Goal: Task Accomplishment & Management: Manage account settings

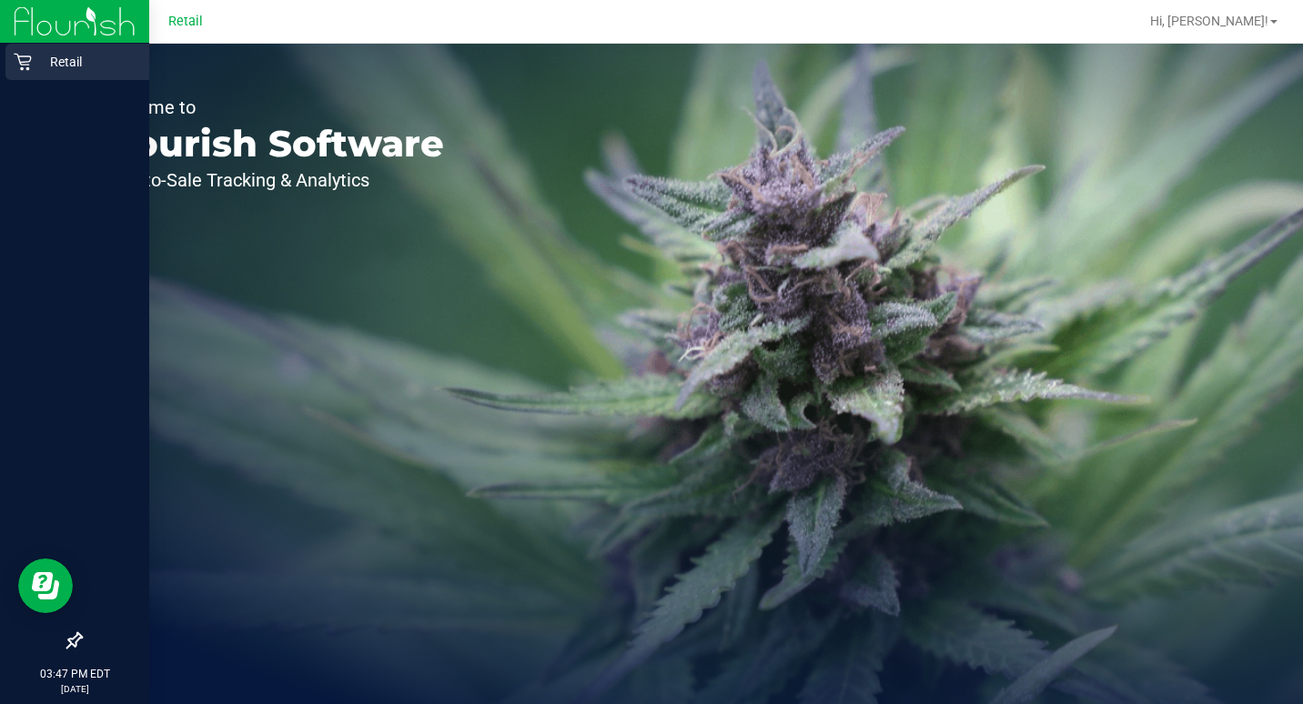
click at [11, 59] on div "Retail" at bounding box center [77, 62] width 144 height 36
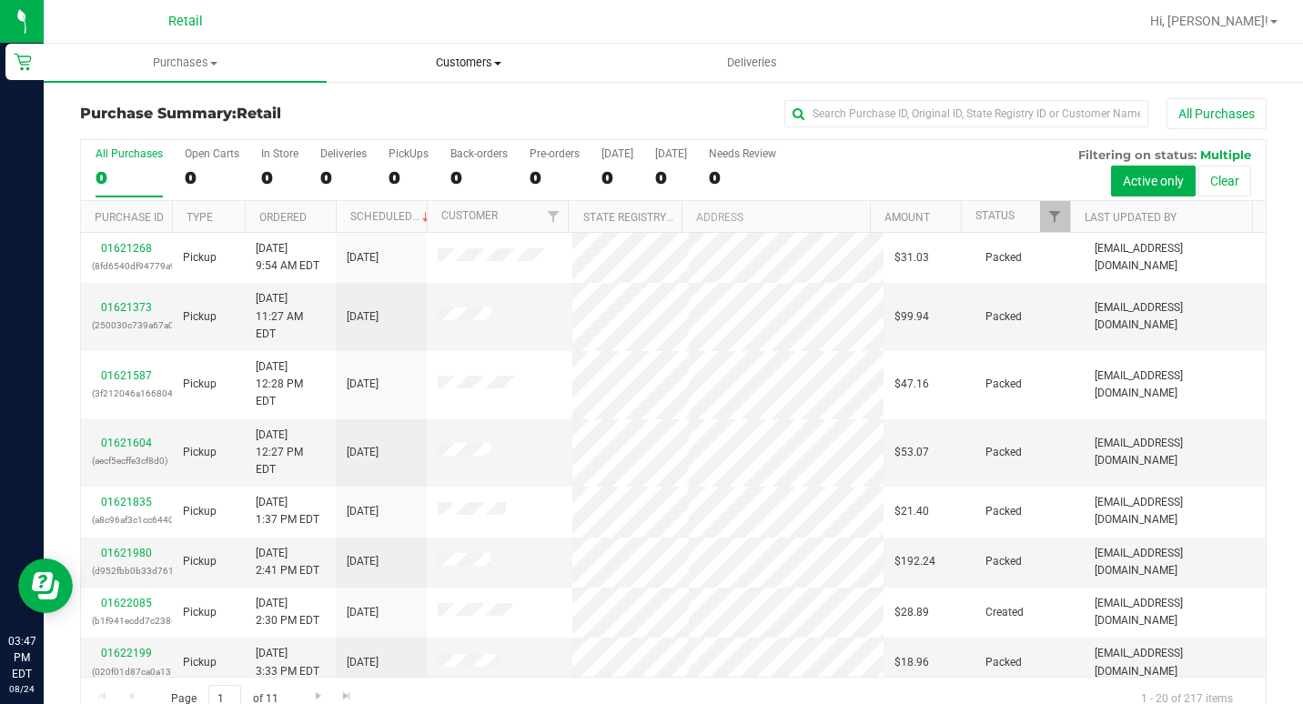
click at [455, 47] on uib-tab-heading "Customers All customers Add a new customer All physicians" at bounding box center [468, 63] width 281 height 36
click at [390, 106] on span "All customers" at bounding box center [392, 109] width 131 height 15
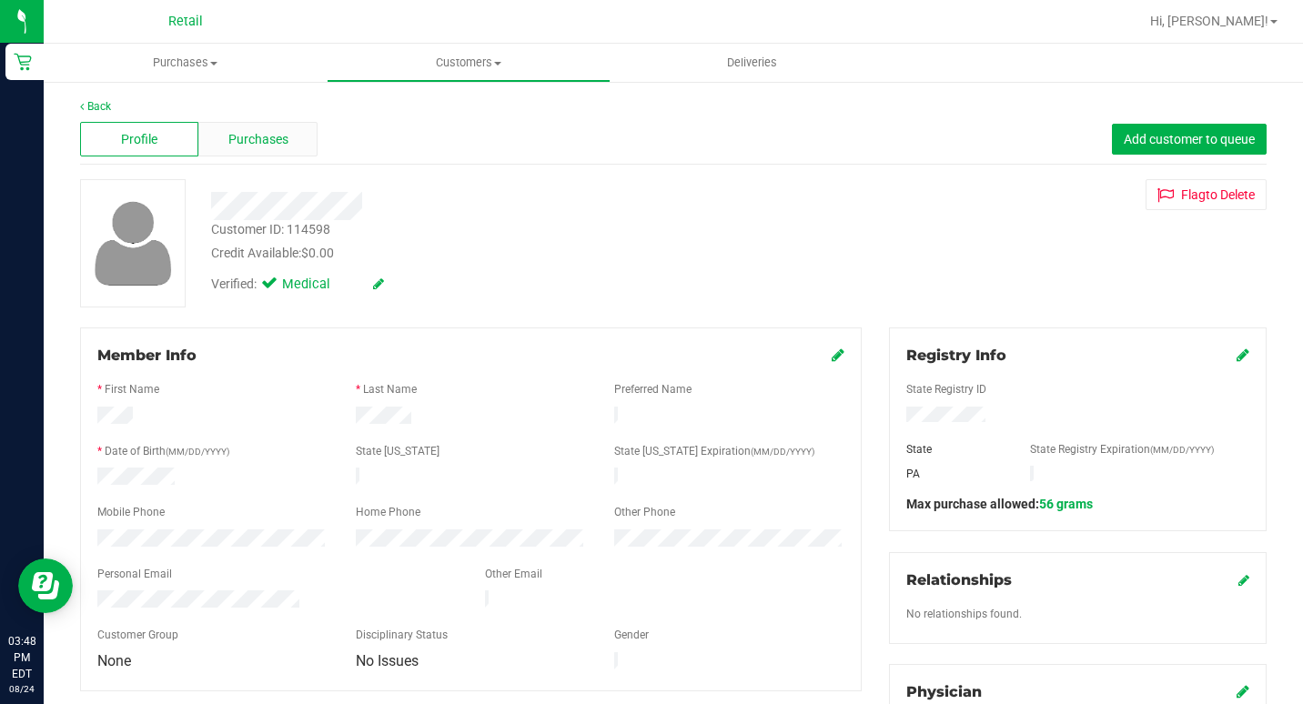
click at [255, 130] on span "Purchases" at bounding box center [258, 139] width 60 height 19
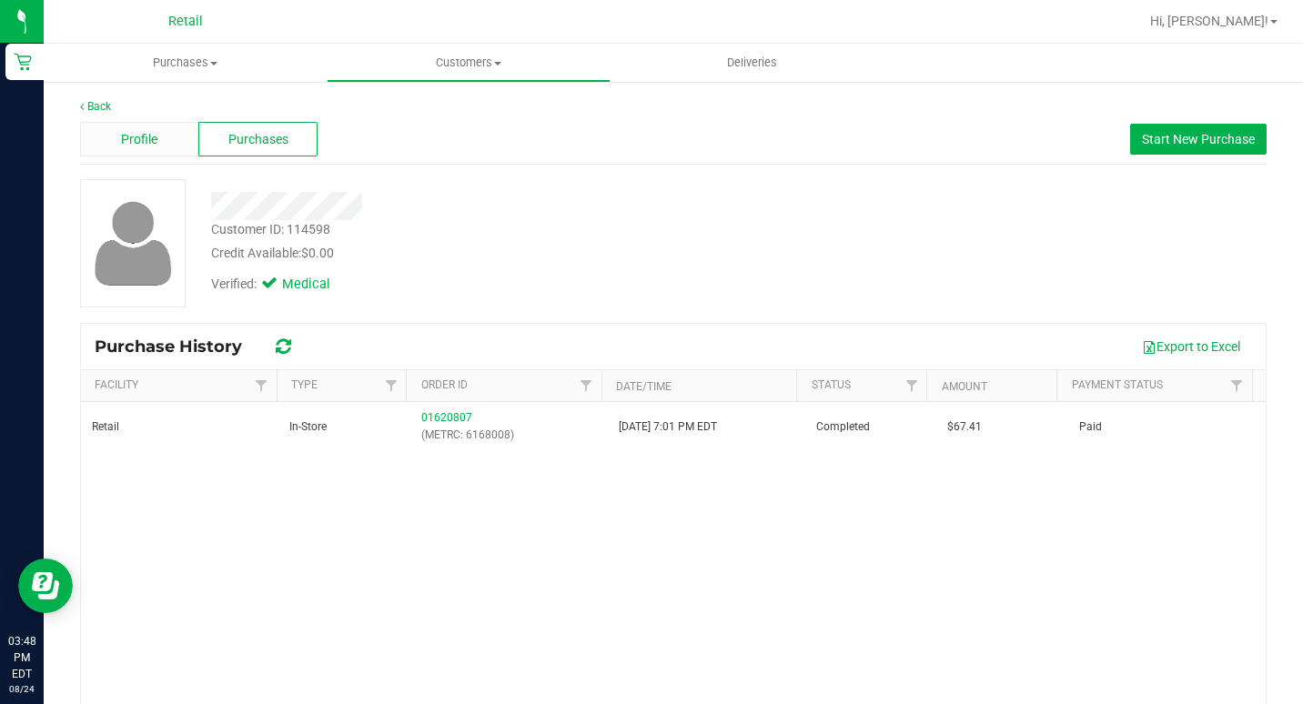
click at [154, 150] on div "Profile" at bounding box center [139, 139] width 118 height 35
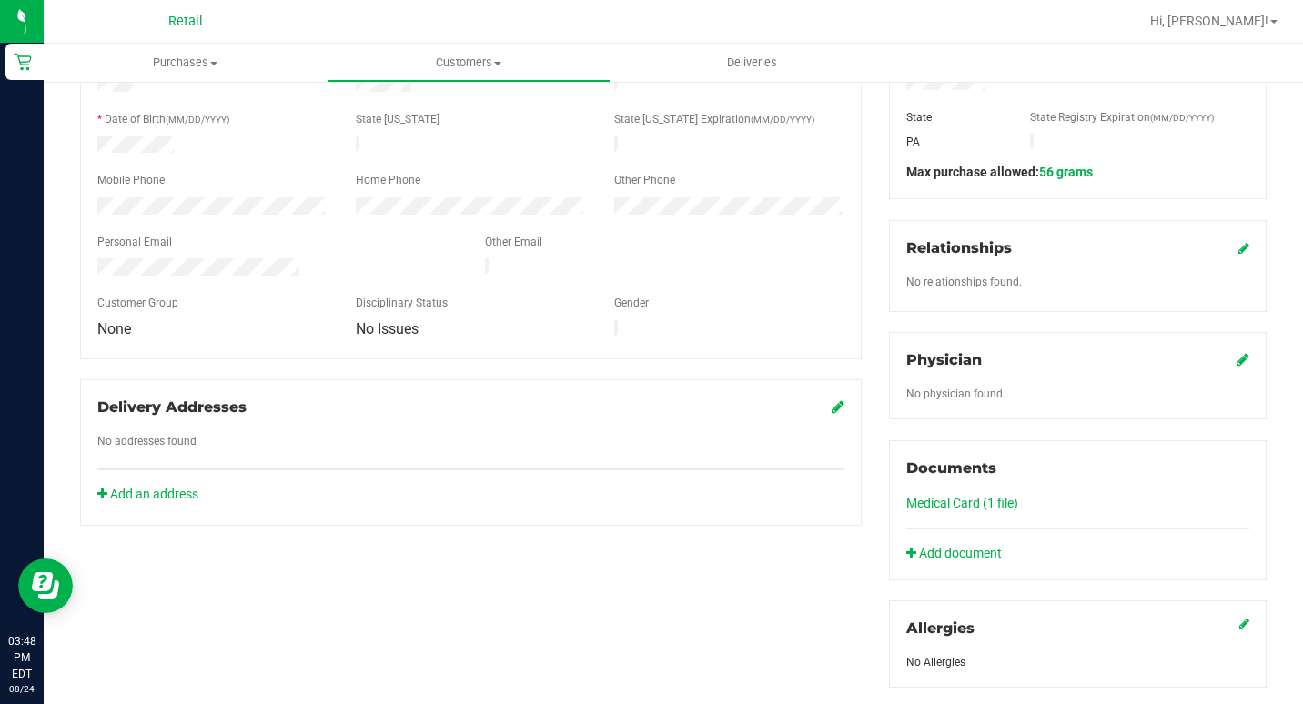
scroll to position [364, 0]
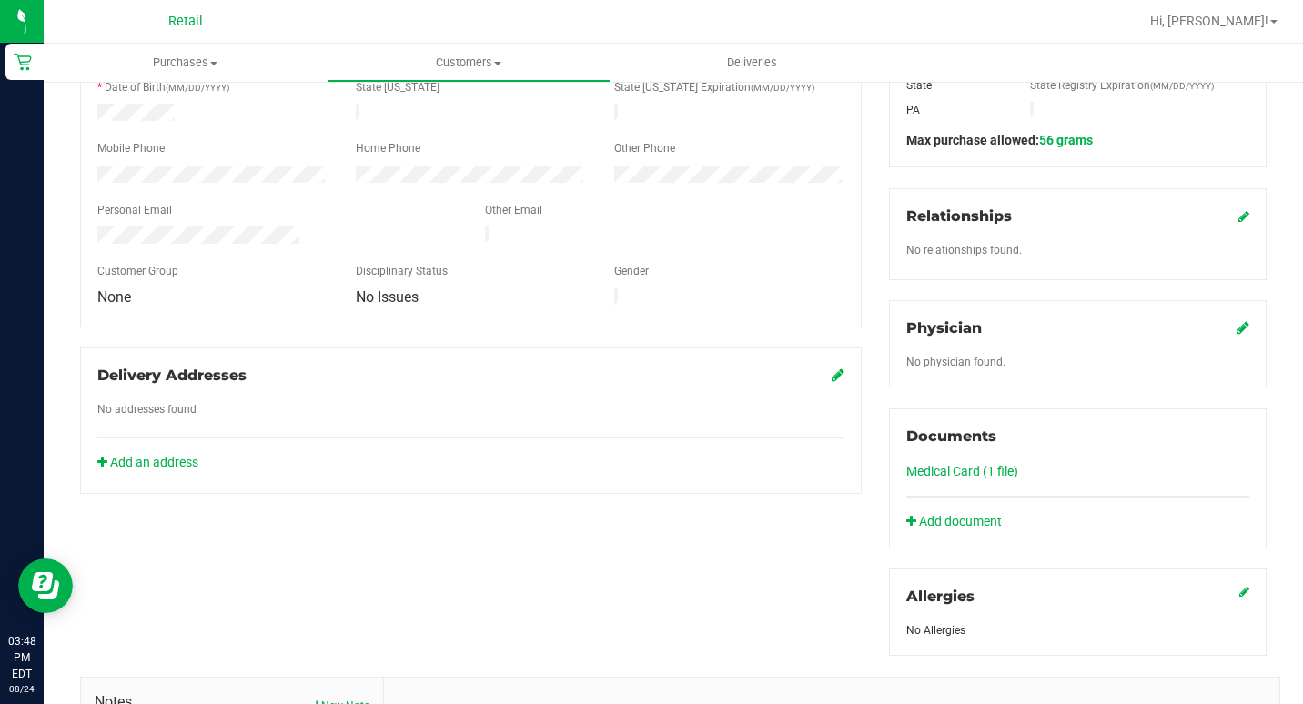
click at [954, 474] on link "Medical Card (1 file)" at bounding box center [962, 471] width 112 height 15
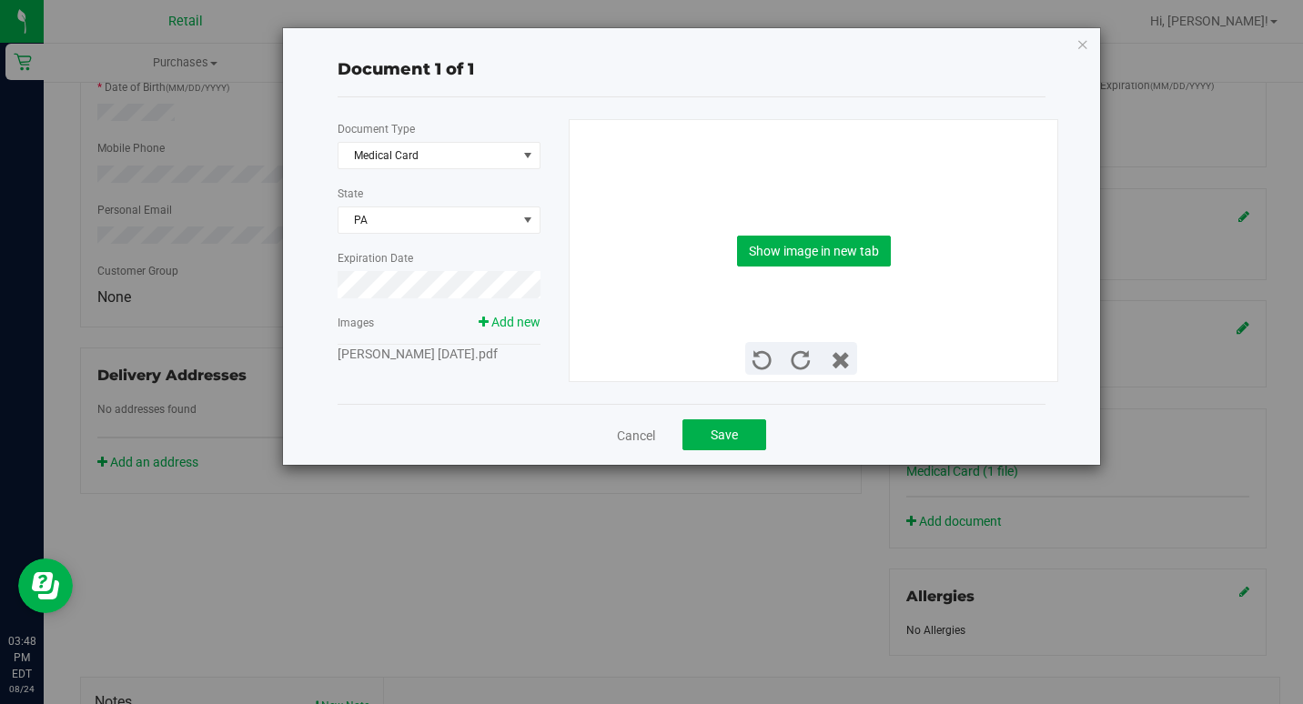
click at [443, 359] on link "[PERSON_NAME] [DATE].pdf" at bounding box center [418, 354] width 160 height 15
click at [828, 357] on link at bounding box center [832, 362] width 35 height 23
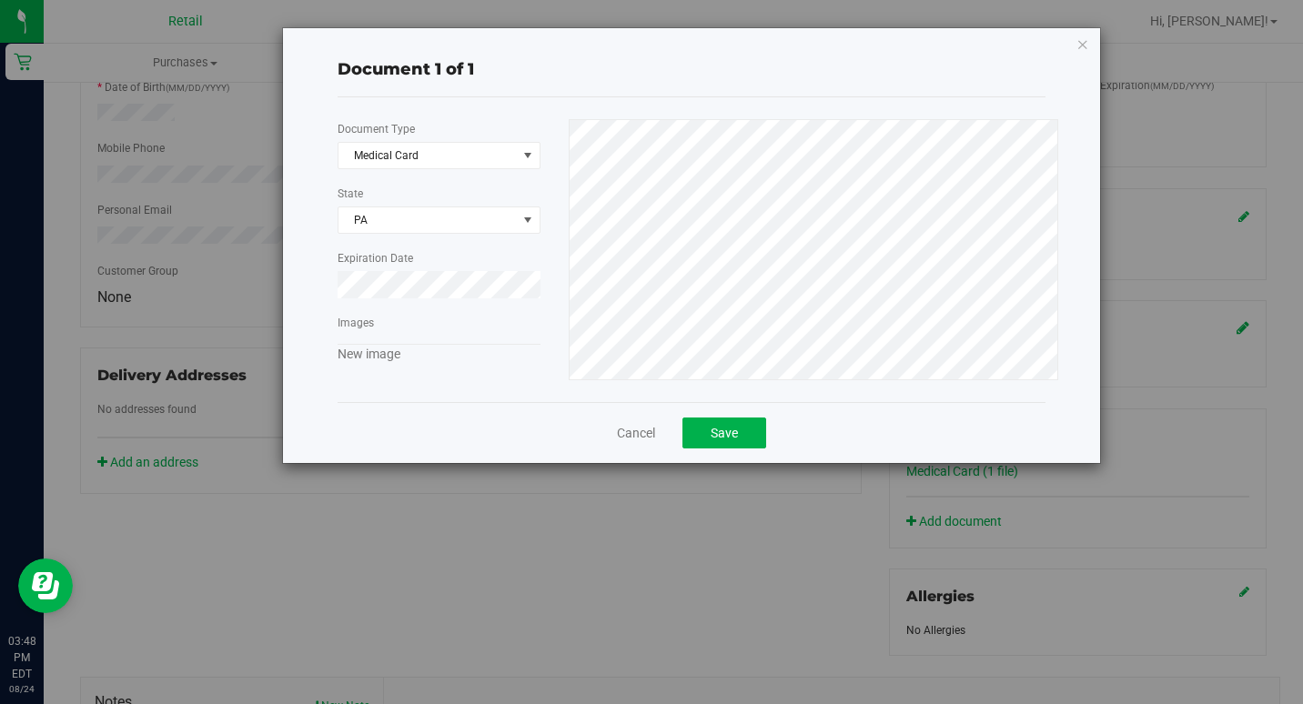
click at [368, 360] on link "New image" at bounding box center [369, 354] width 63 height 15
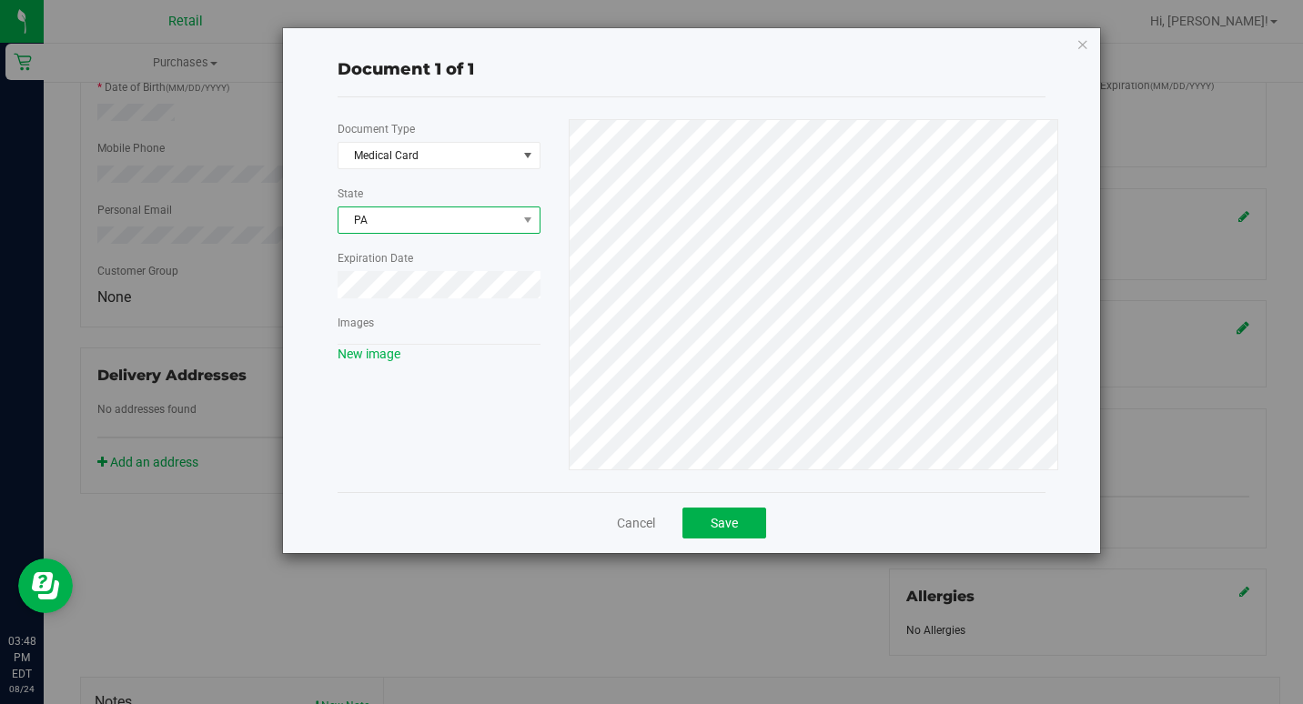
click at [504, 225] on span "PA" at bounding box center [439, 219] width 201 height 25
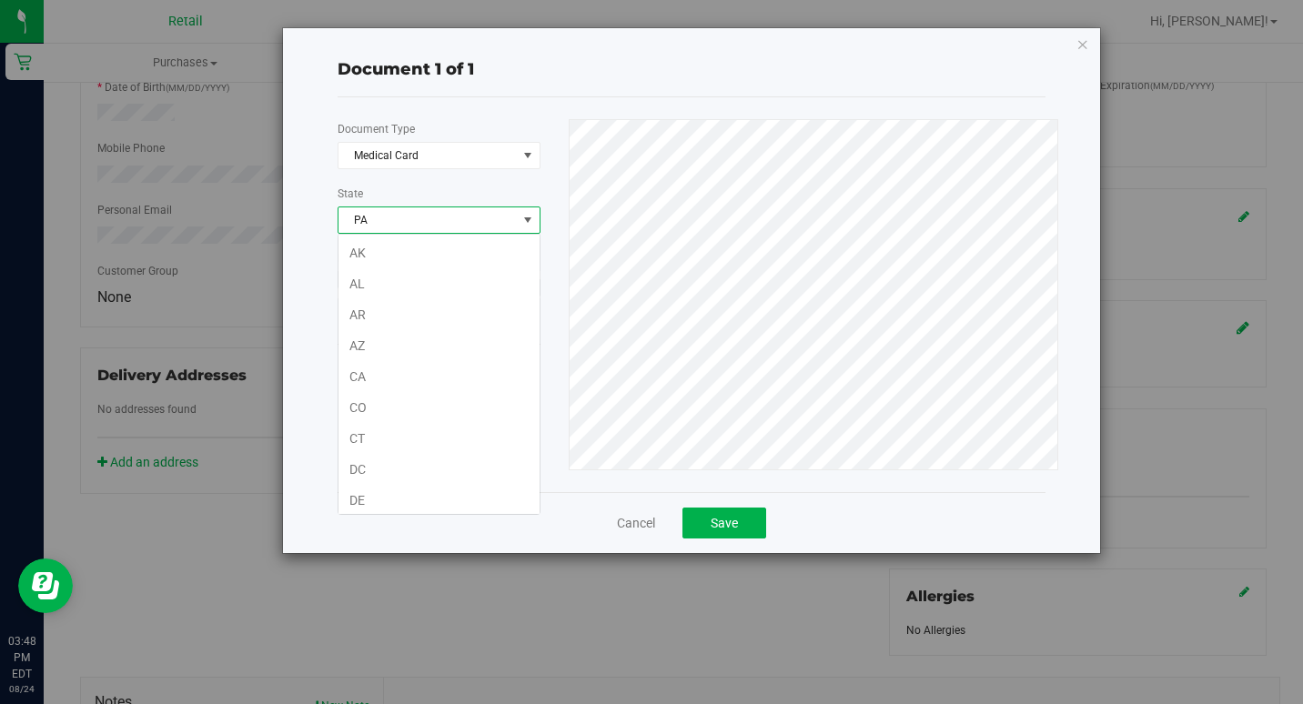
scroll to position [934, 0]
click at [503, 203] on div "Document Type Medical Card 5 State PA Expiration Date Images New image" at bounding box center [446, 241] width 217 height 245
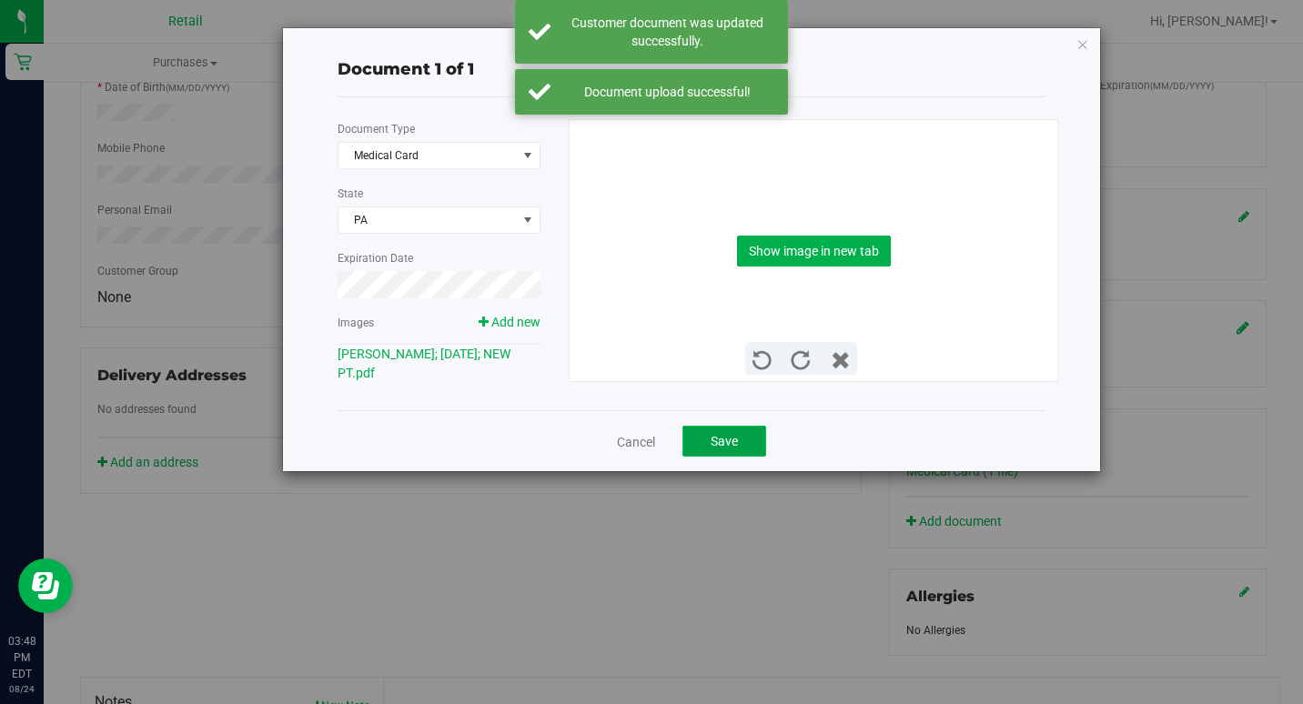
click at [714, 442] on span "Save" at bounding box center [724, 441] width 27 height 15
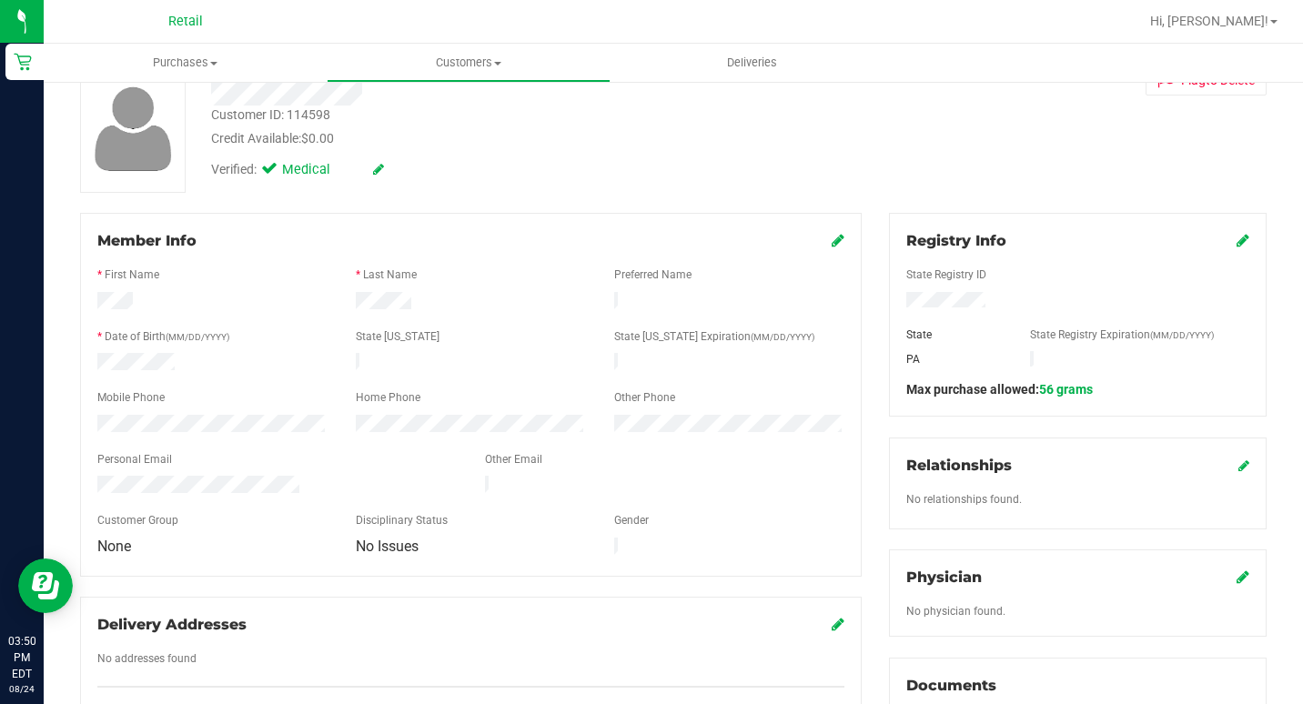
scroll to position [0, 0]
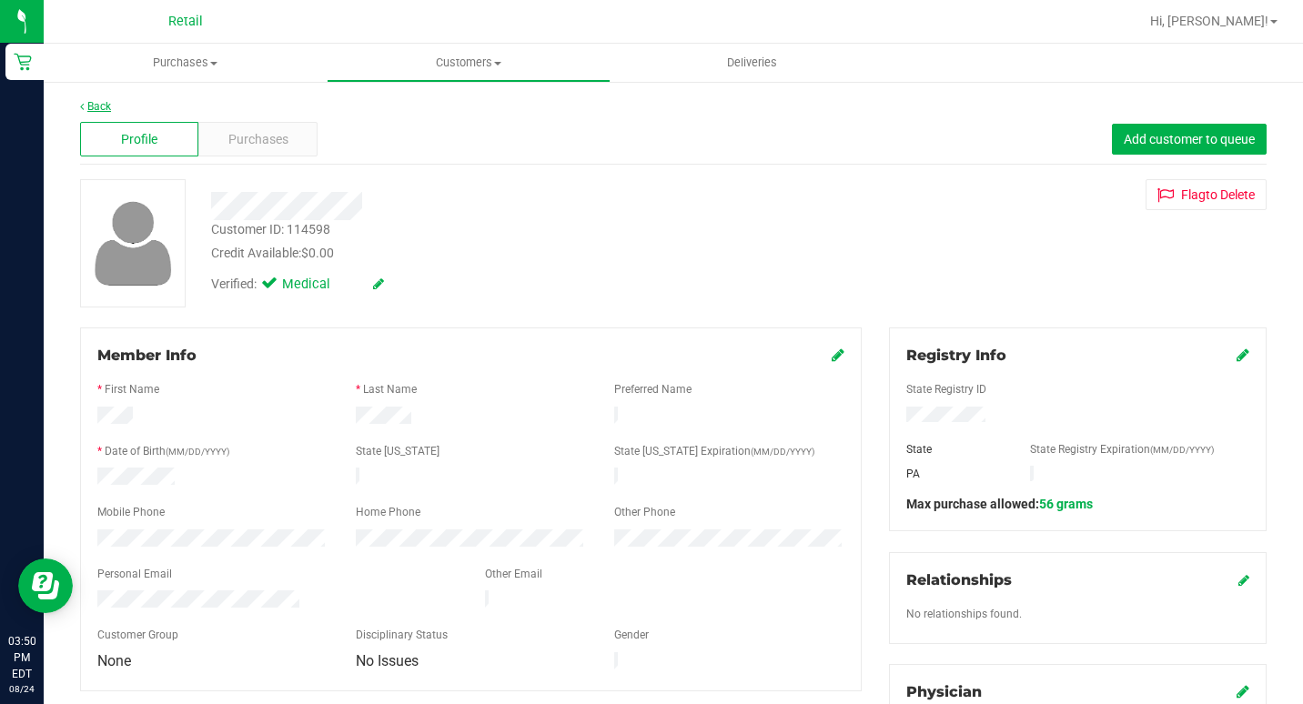
click at [94, 103] on link "Back" at bounding box center [95, 106] width 31 height 13
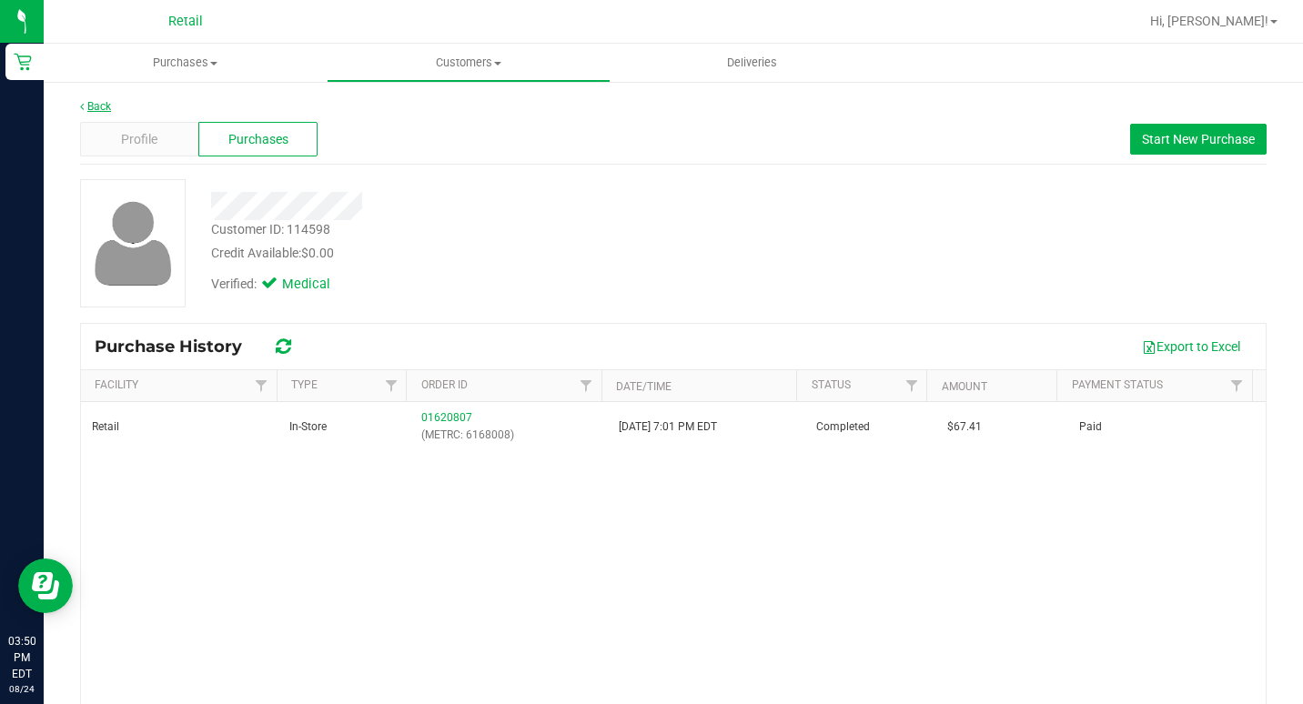
click at [91, 111] on link "Back" at bounding box center [95, 106] width 31 height 13
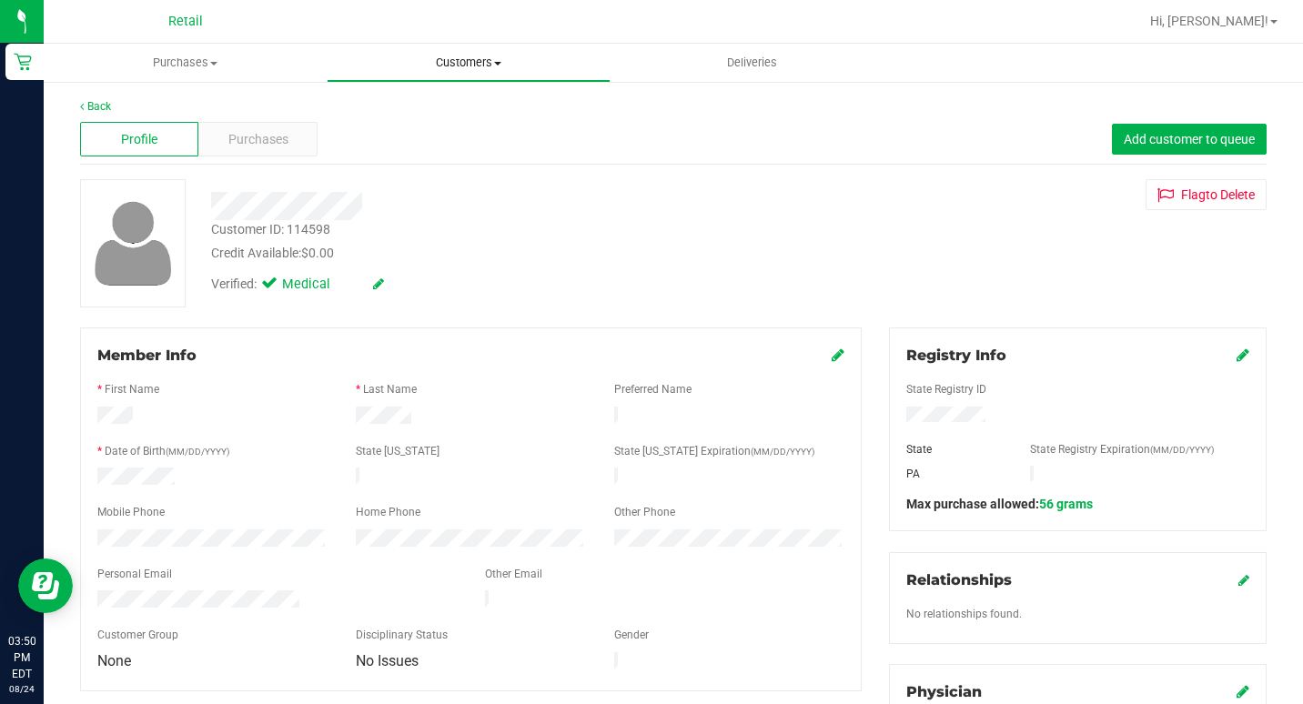
click at [466, 67] on span "Customers" at bounding box center [468, 63] width 281 height 16
click at [413, 105] on span "All customers" at bounding box center [392, 109] width 131 height 15
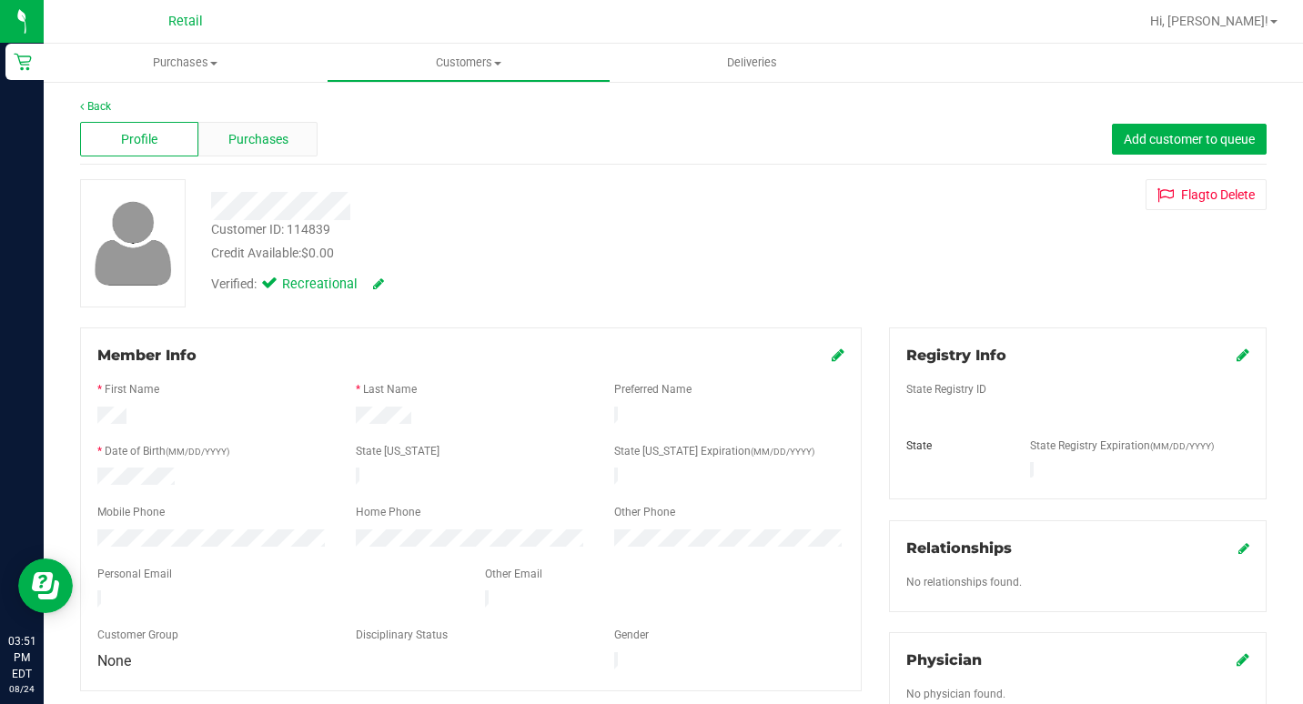
click at [280, 135] on span "Purchases" at bounding box center [258, 139] width 60 height 19
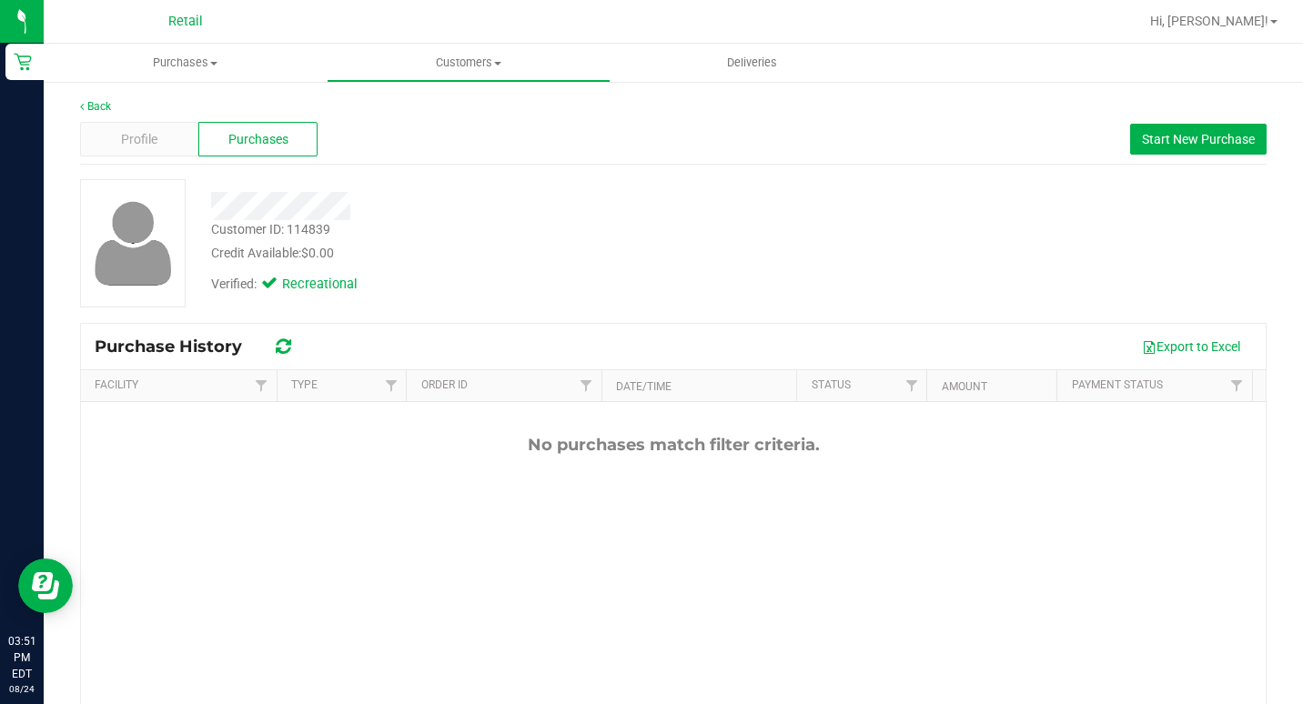
click at [114, 120] on div "Profile Purchases Start New Purchase" at bounding box center [673, 140] width 1187 height 50
click at [117, 131] on div "Profile" at bounding box center [139, 139] width 118 height 35
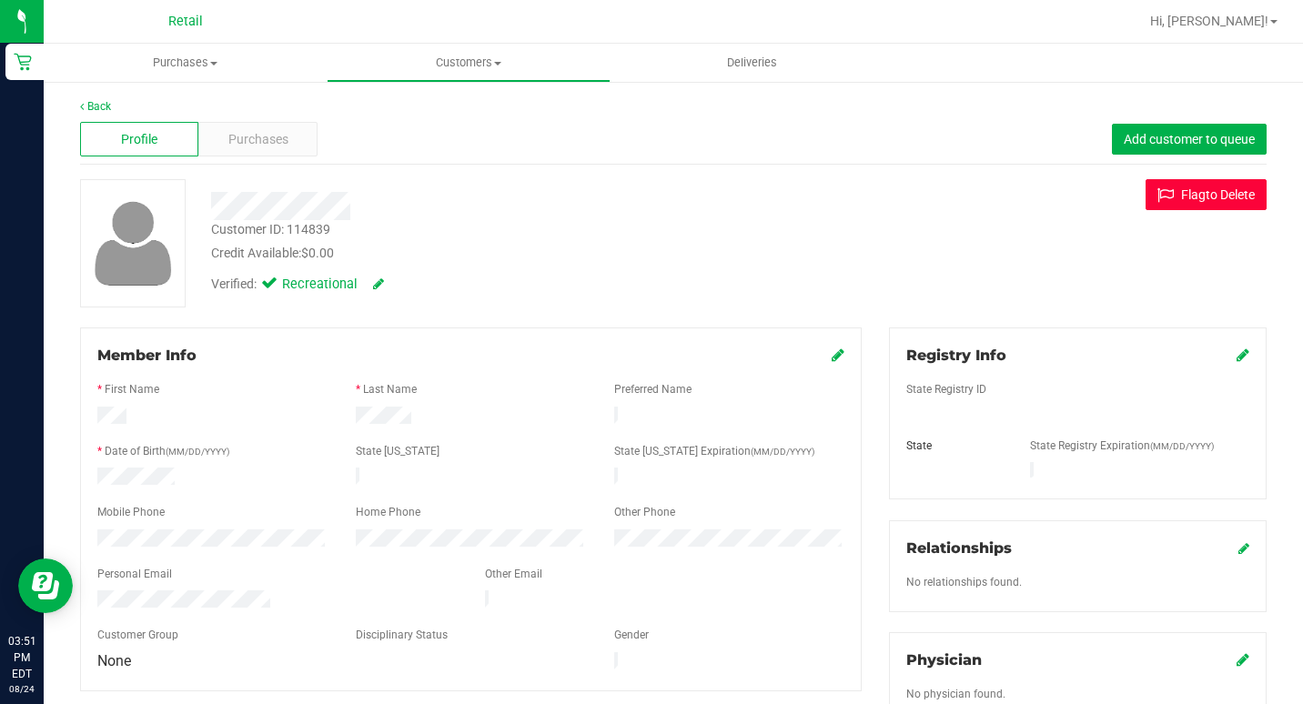
click at [1168, 188] on button "Flag to Delete" at bounding box center [1206, 194] width 121 height 31
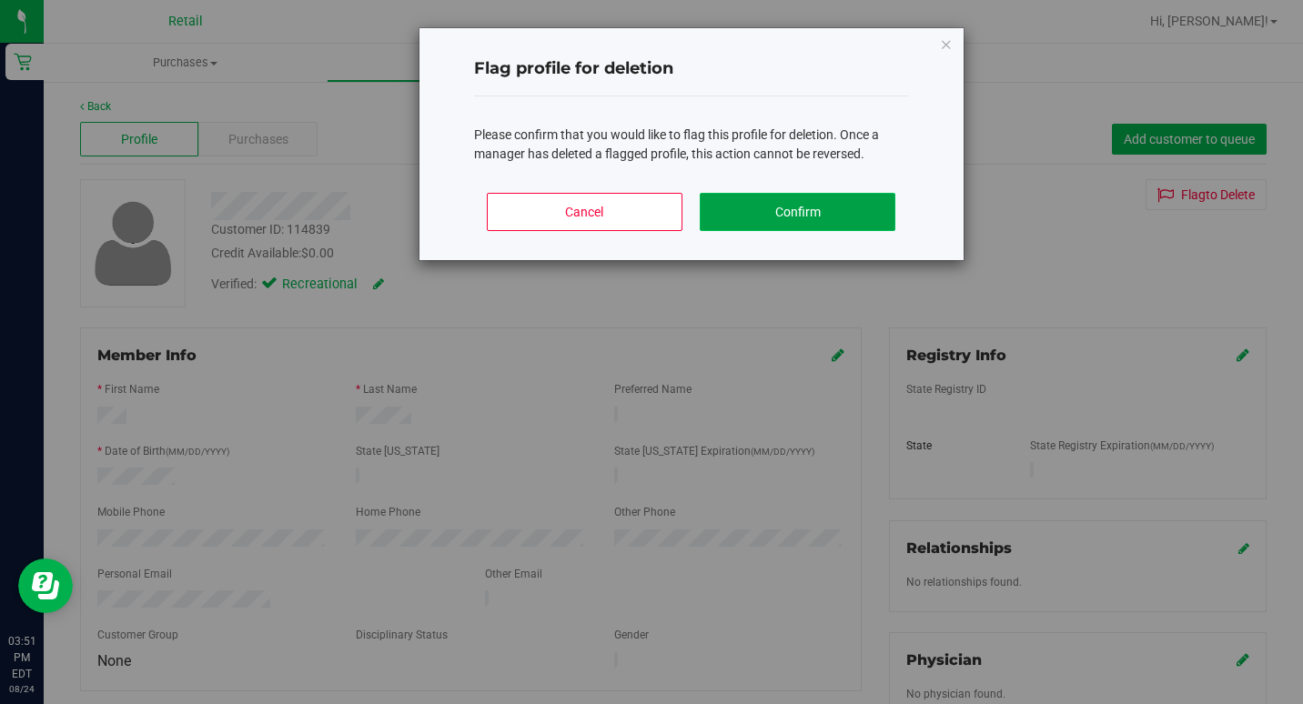
click at [743, 213] on button "Confirm" at bounding box center [798, 212] width 196 height 38
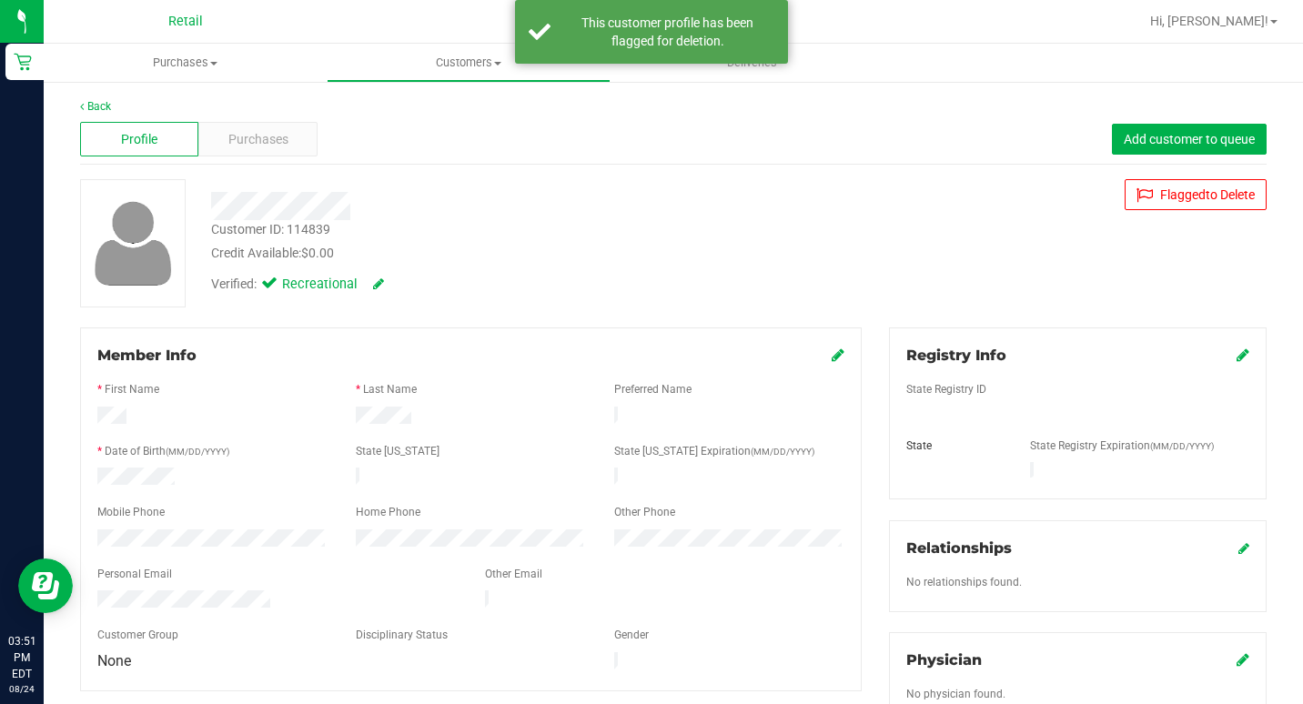
click at [87, 95] on div "Back Profile Purchases Add customer to queue Customer ID: 114839 Credit Availab…" at bounding box center [673, 695] width 1259 height 1231
click at [96, 112] on link "Back" at bounding box center [95, 106] width 31 height 13
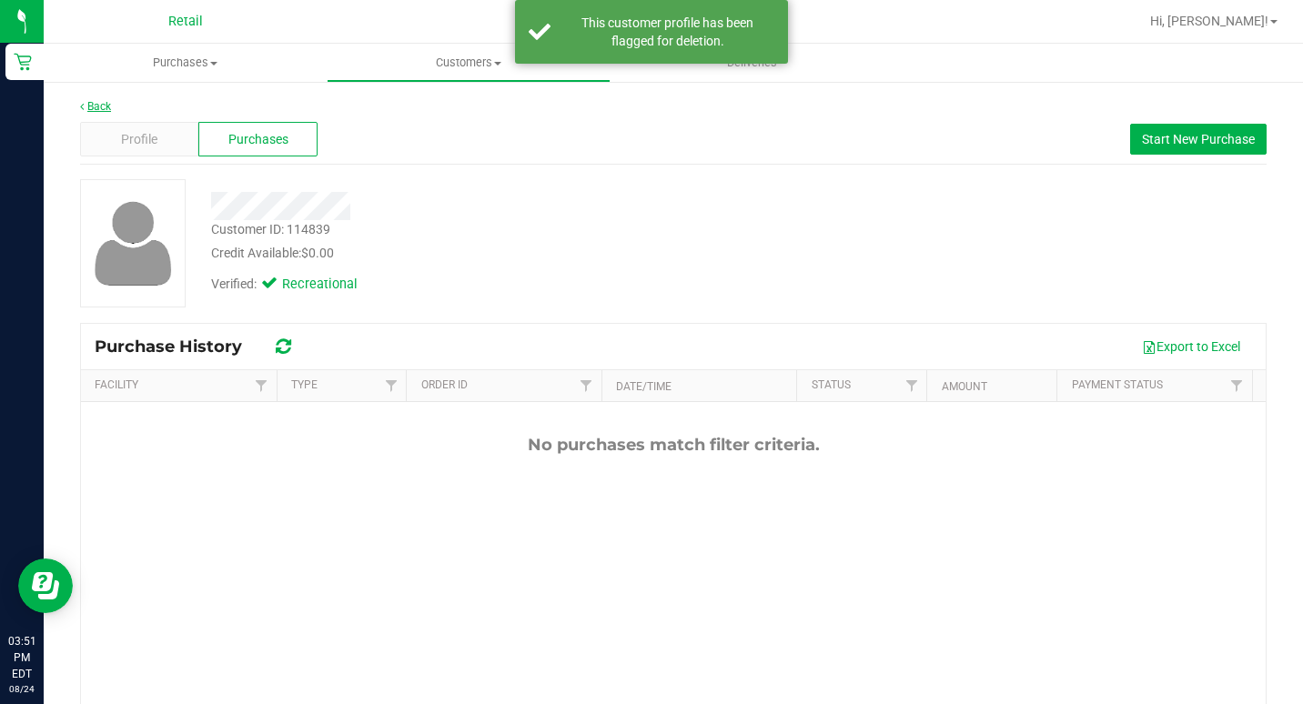
click at [97, 107] on link "Back" at bounding box center [95, 106] width 31 height 13
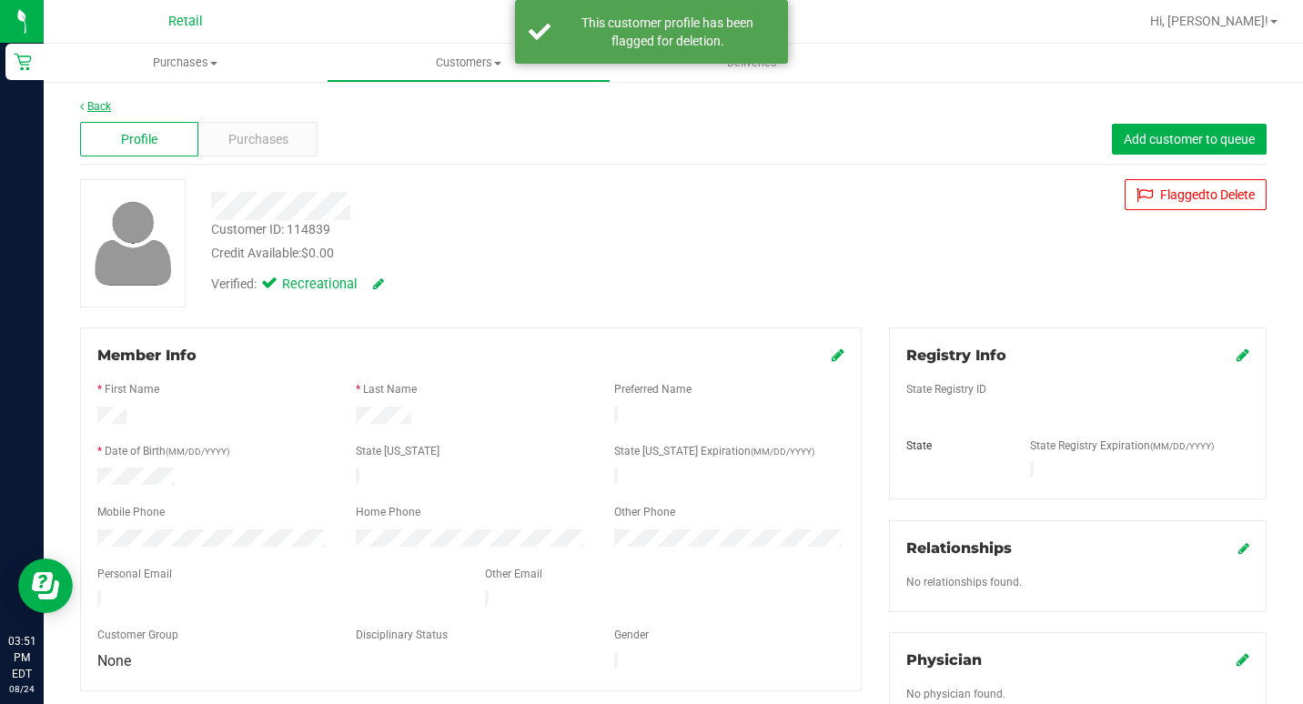
click at [95, 108] on link "Back" at bounding box center [95, 106] width 31 height 13
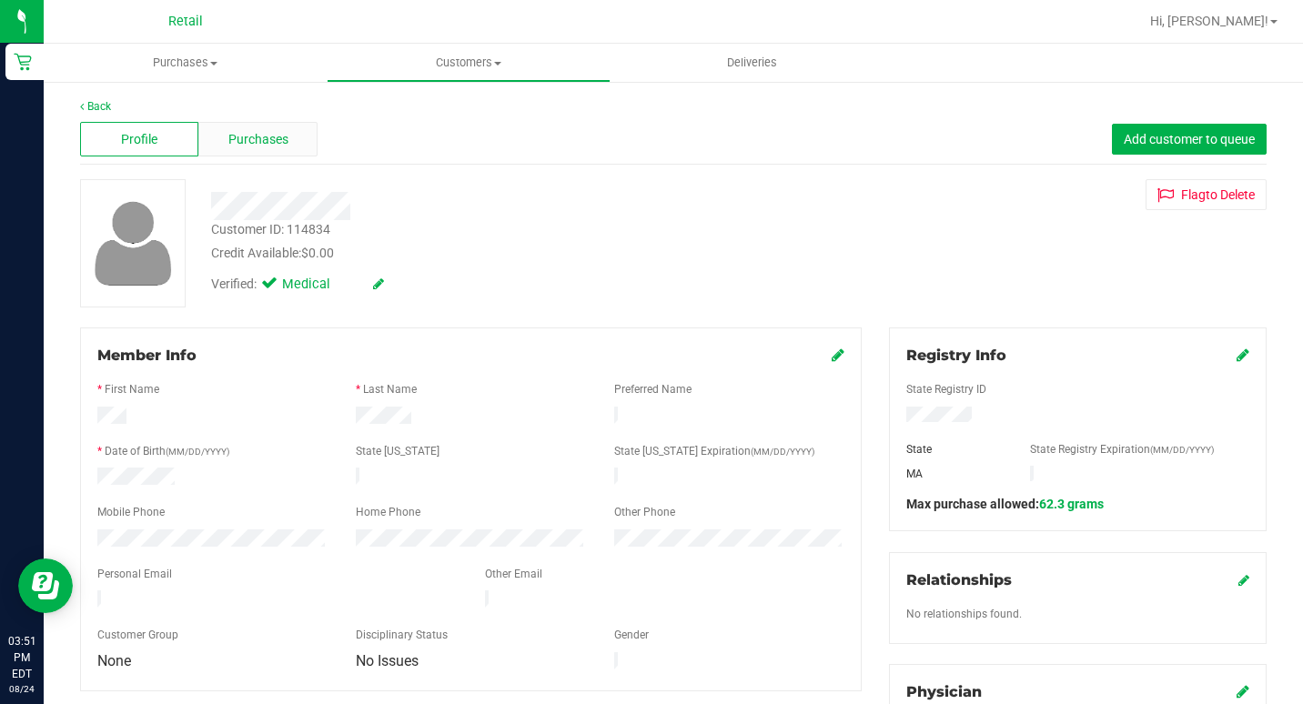
click at [249, 146] on span "Purchases" at bounding box center [258, 139] width 60 height 19
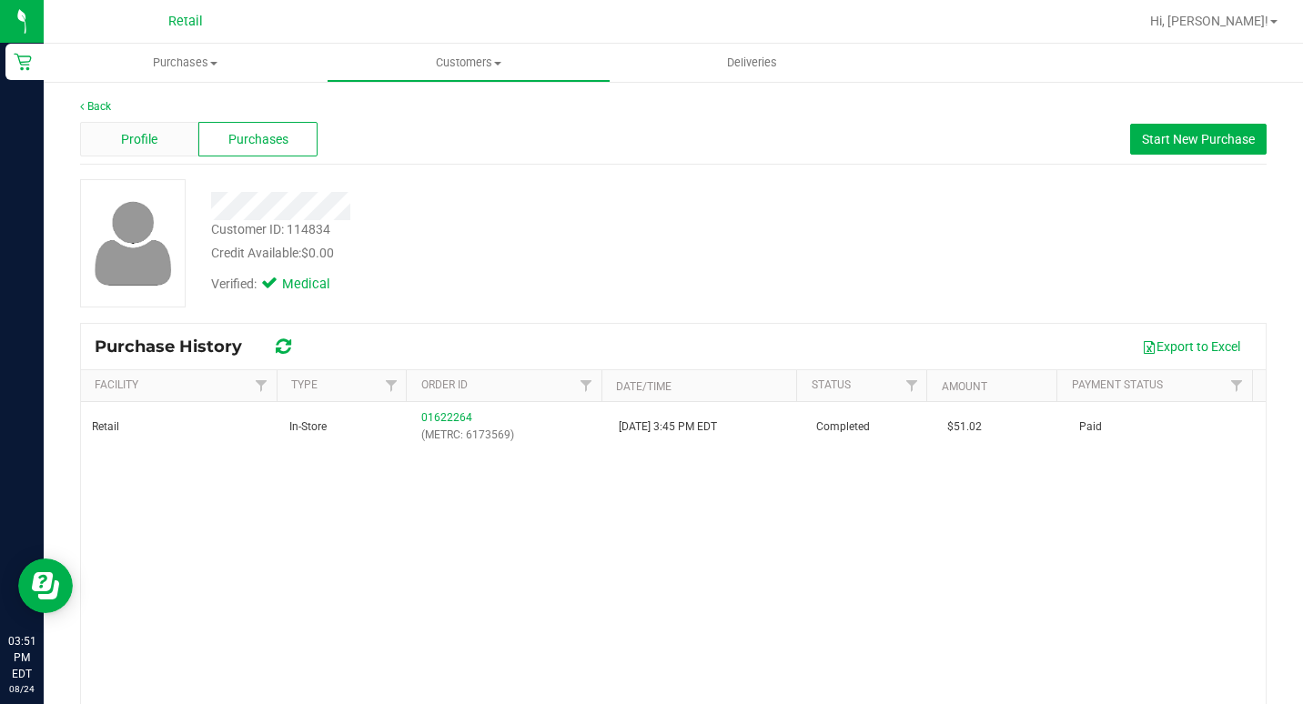
click at [153, 139] on span "Profile" at bounding box center [139, 139] width 36 height 19
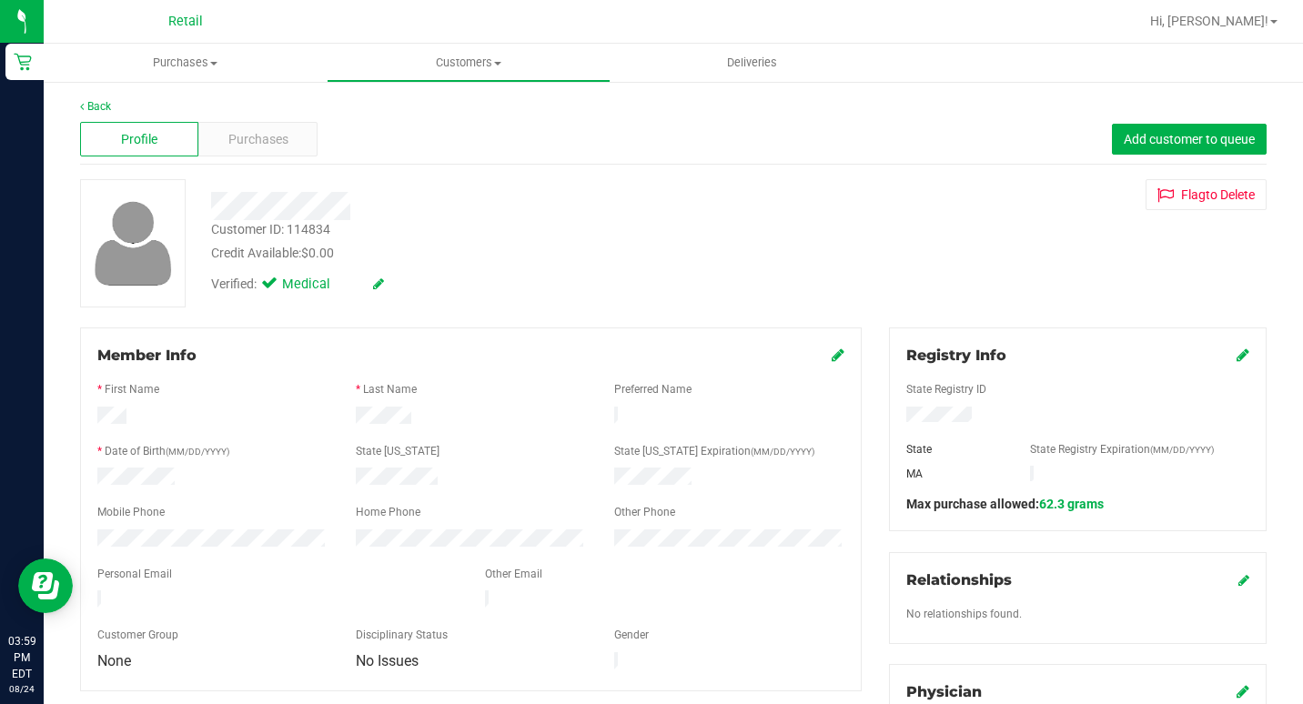
click at [496, 2] on nav "Retail Hi, Victoria!" at bounding box center [673, 22] width 1259 height 44
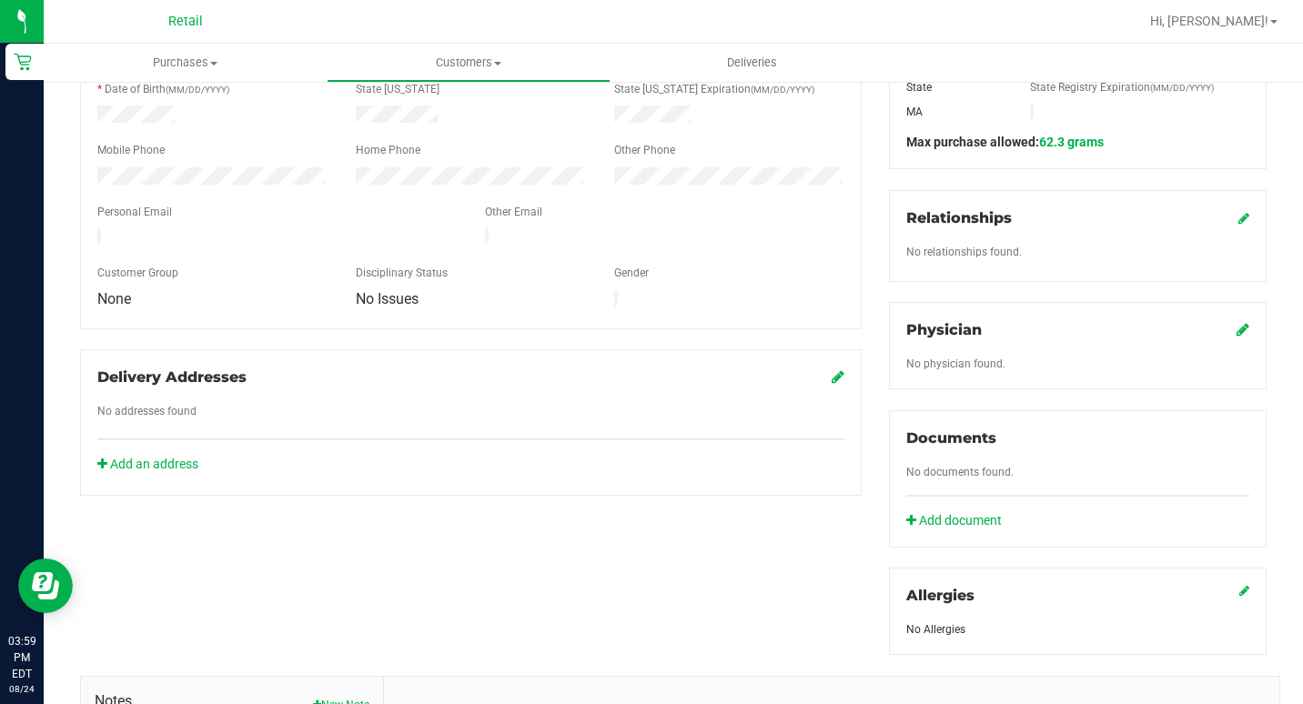
scroll to position [364, 0]
click at [949, 514] on link "Add document" at bounding box center [958, 519] width 105 height 19
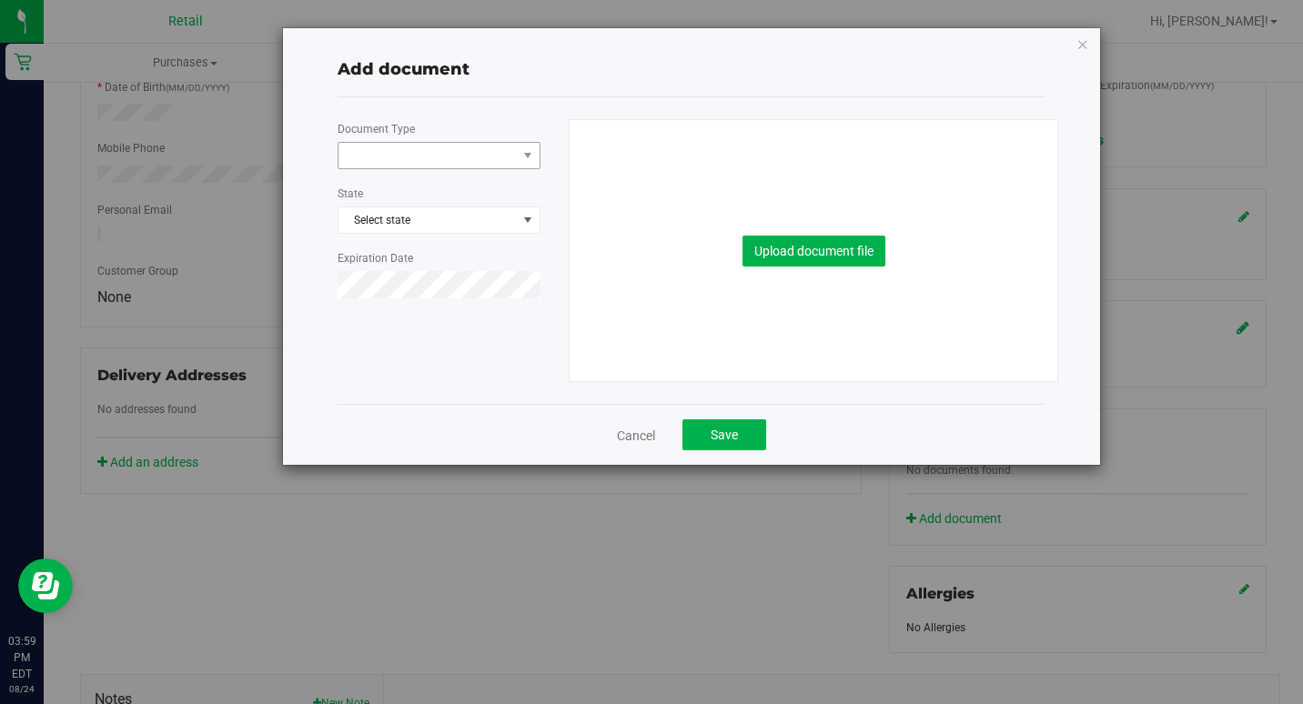
click at [440, 159] on span at bounding box center [428, 155] width 178 height 25
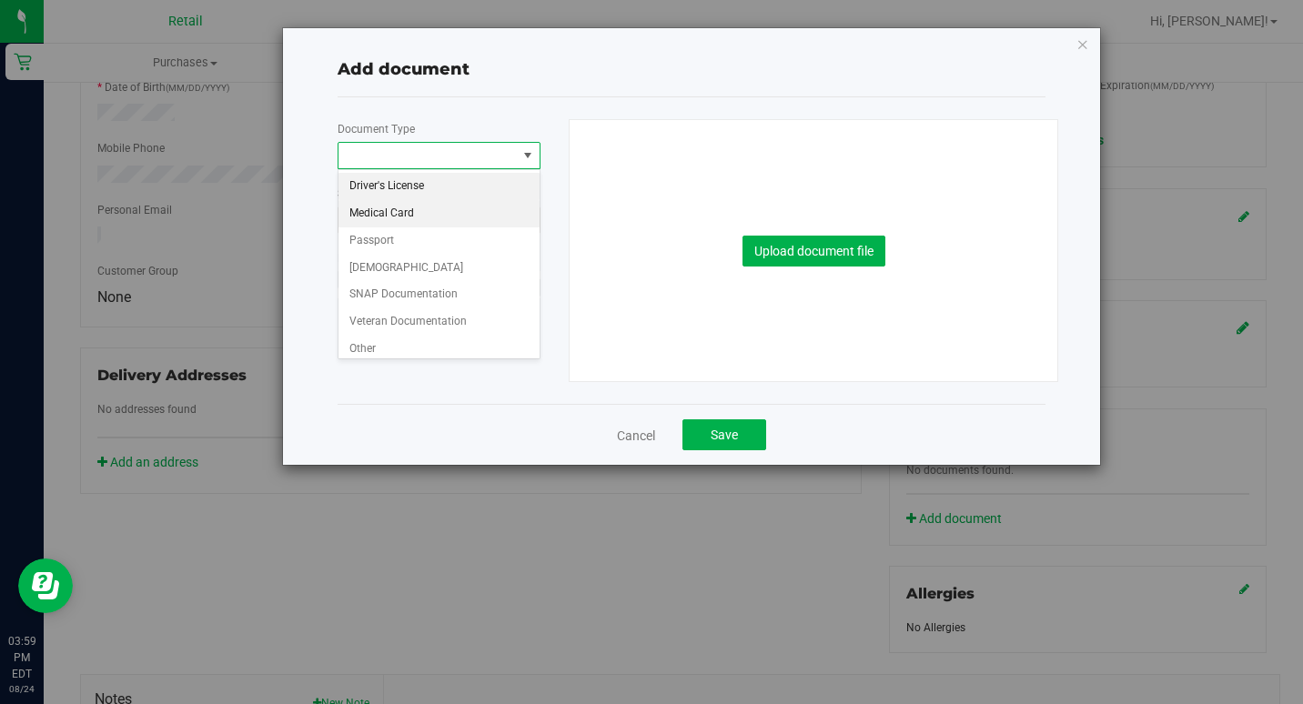
click at [389, 214] on li "Medical Card" at bounding box center [439, 213] width 201 height 27
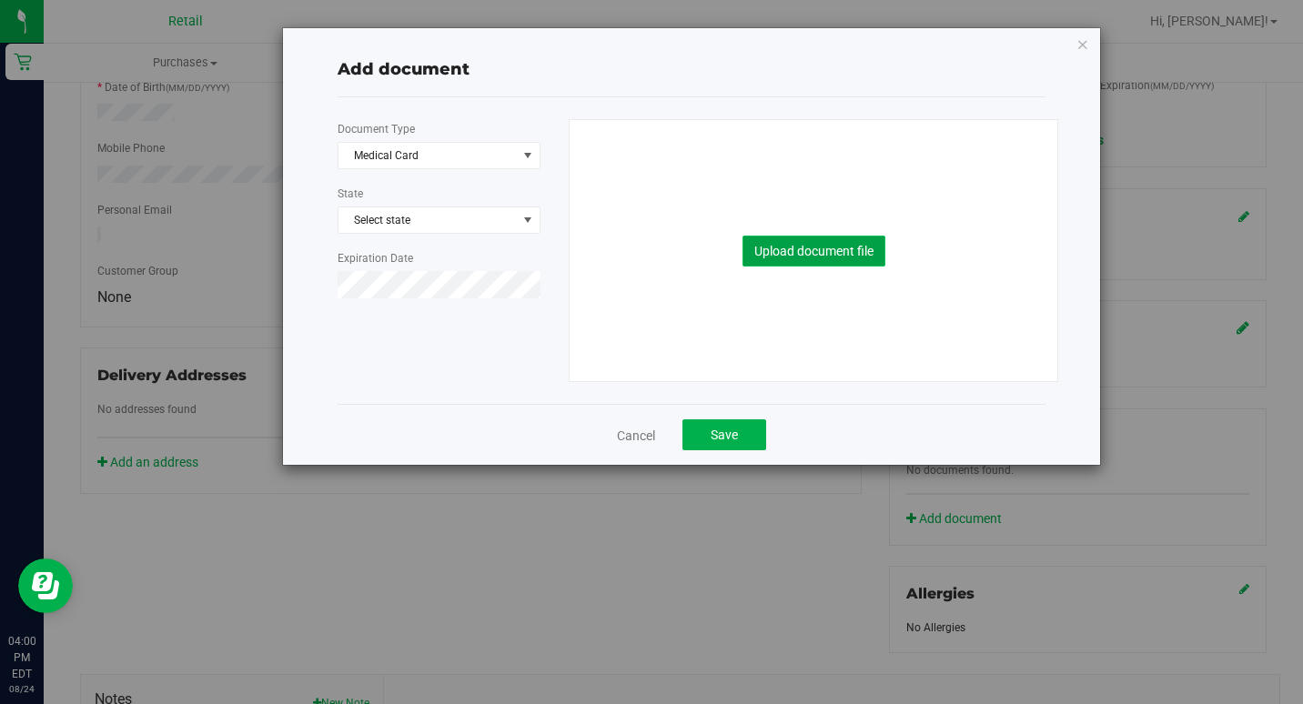
click at [797, 258] on button "Upload document file" at bounding box center [814, 251] width 143 height 31
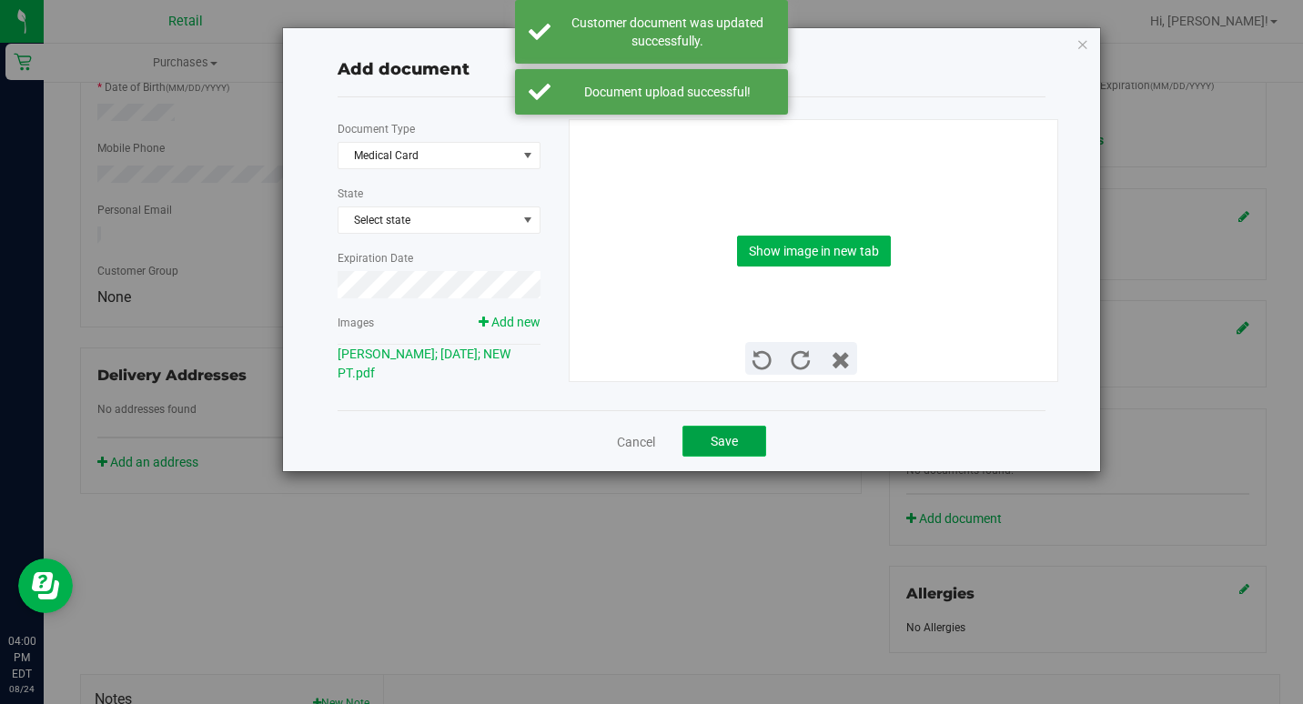
click at [724, 442] on span "Save" at bounding box center [724, 441] width 27 height 15
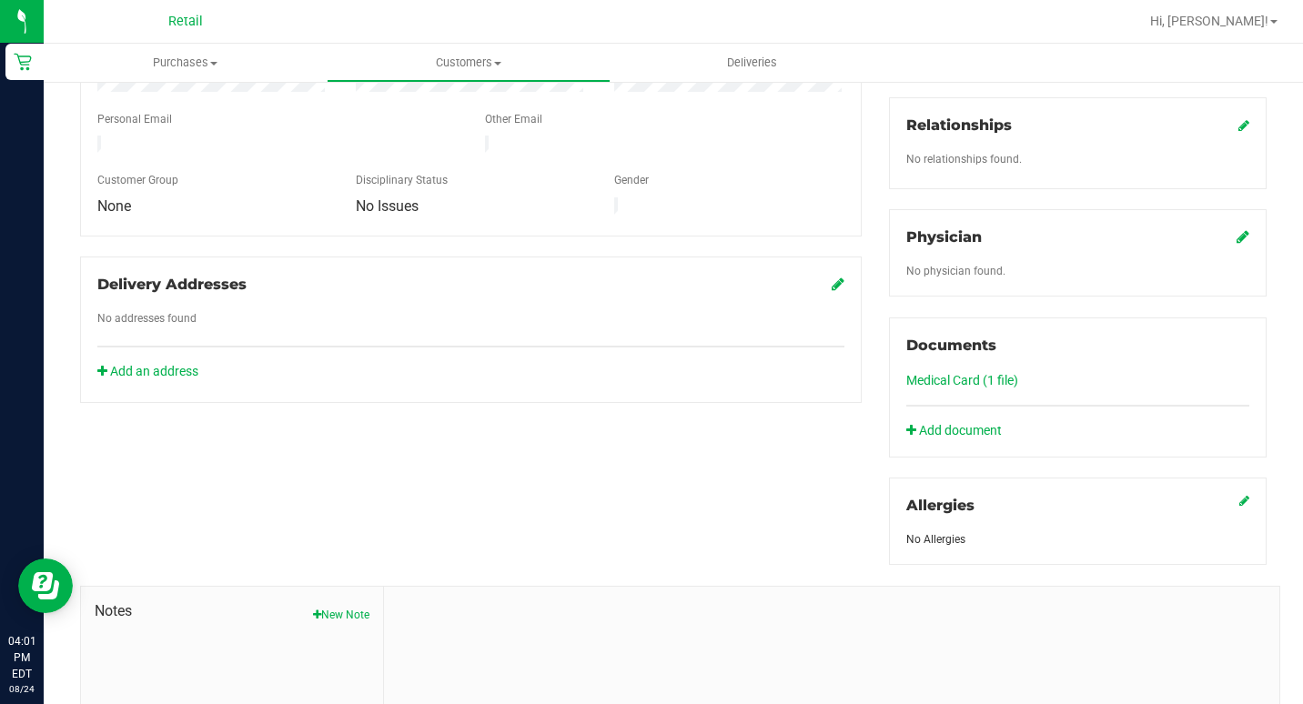
scroll to position [91, 0]
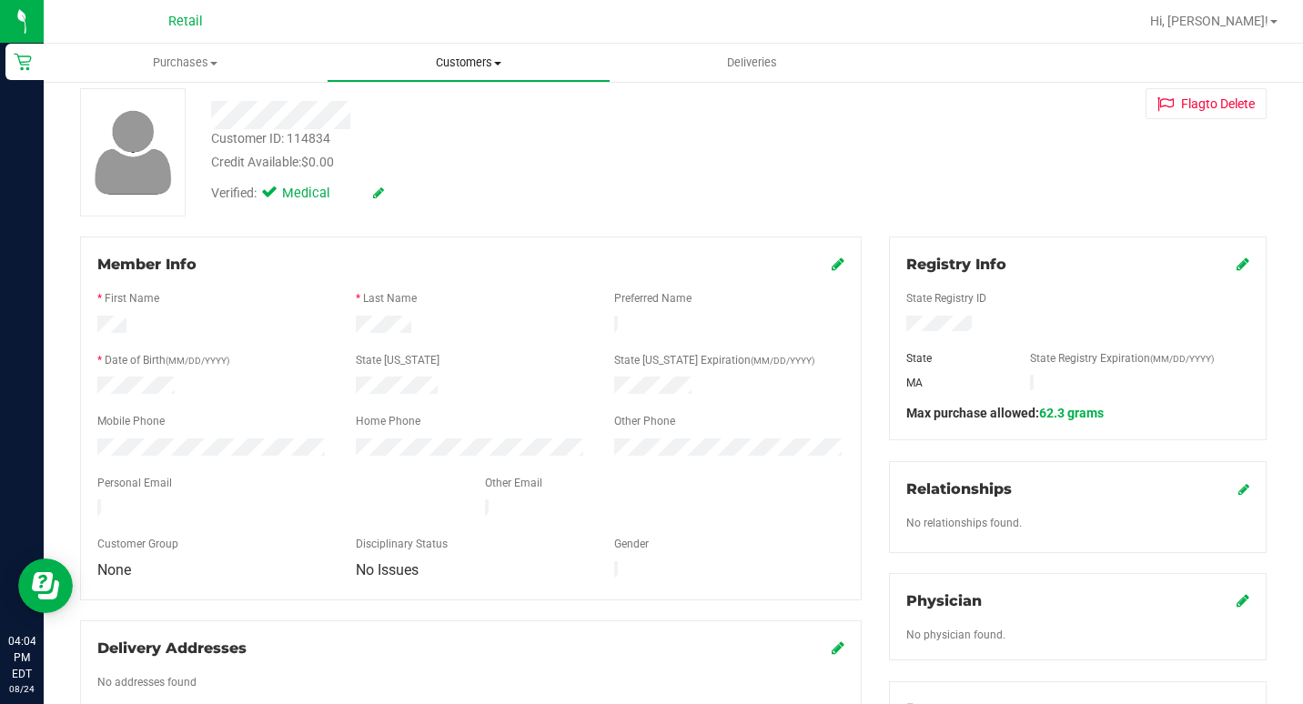
click at [533, 55] on span "Customers" at bounding box center [468, 63] width 281 height 16
click at [388, 110] on span "All customers" at bounding box center [392, 109] width 131 height 15
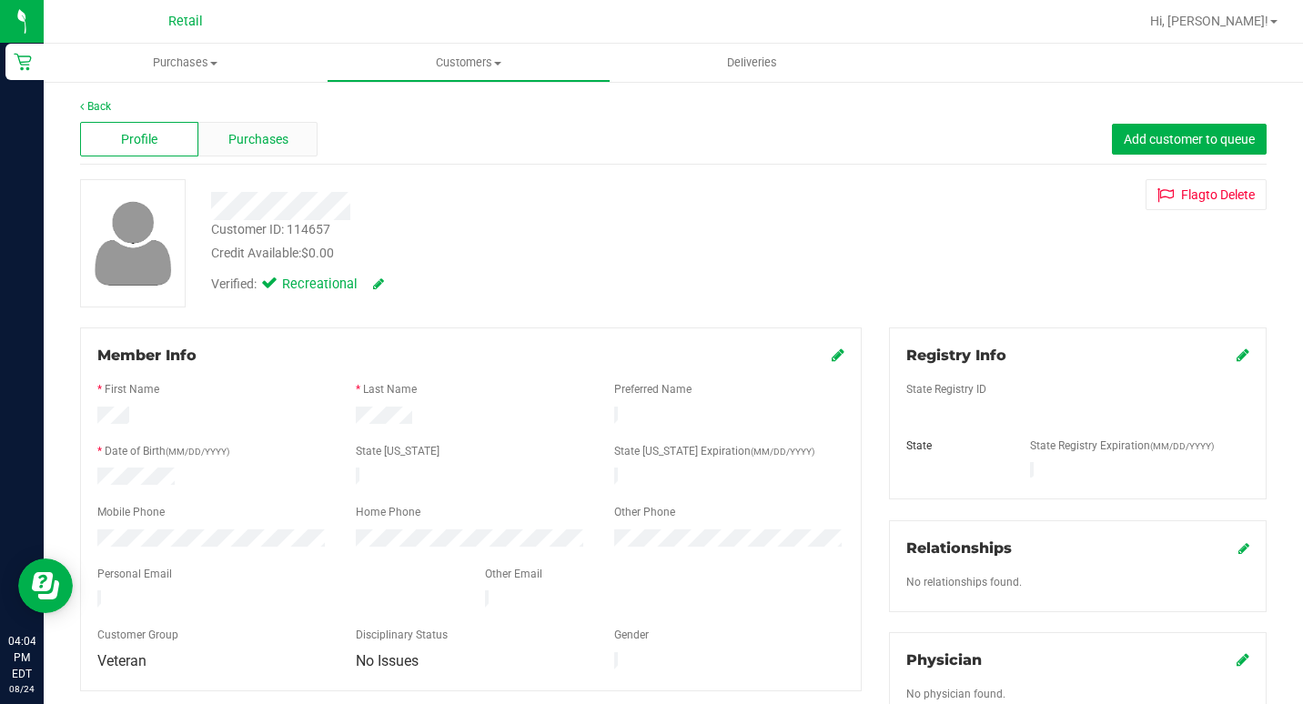
click at [288, 136] on div "Purchases" at bounding box center [257, 139] width 118 height 35
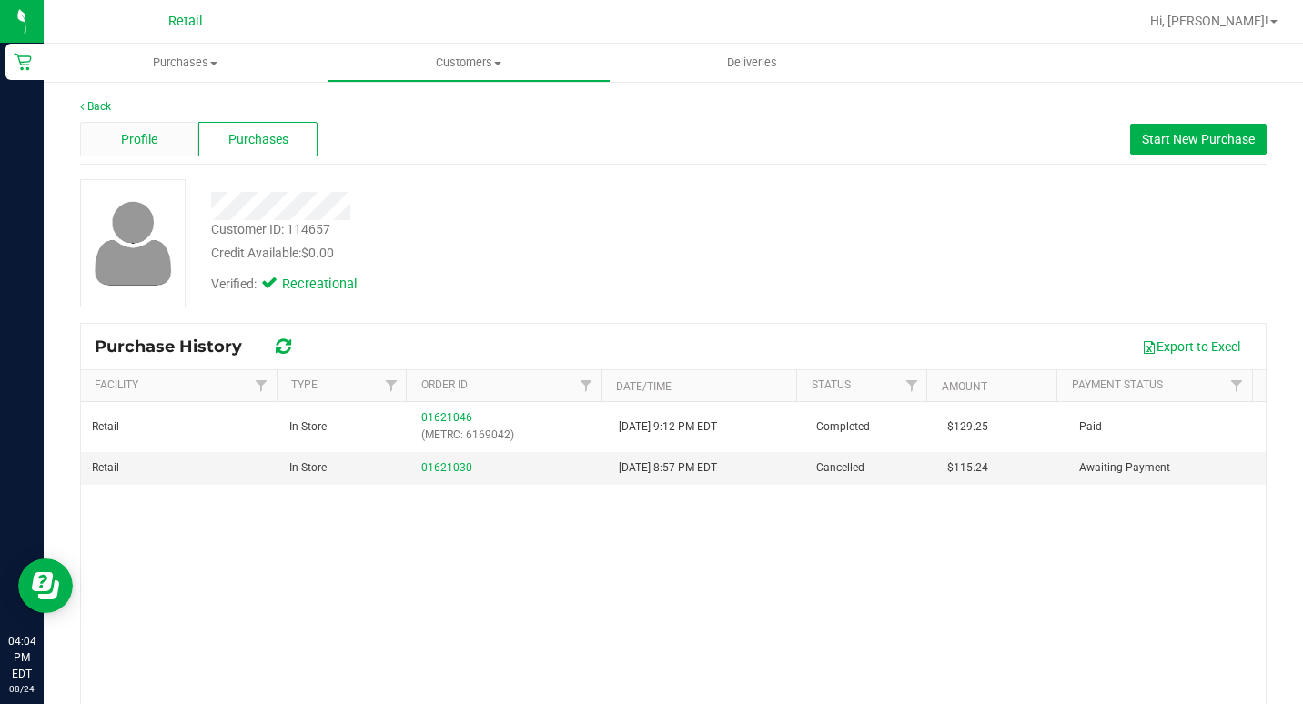
click at [157, 148] on div "Profile" at bounding box center [139, 139] width 118 height 35
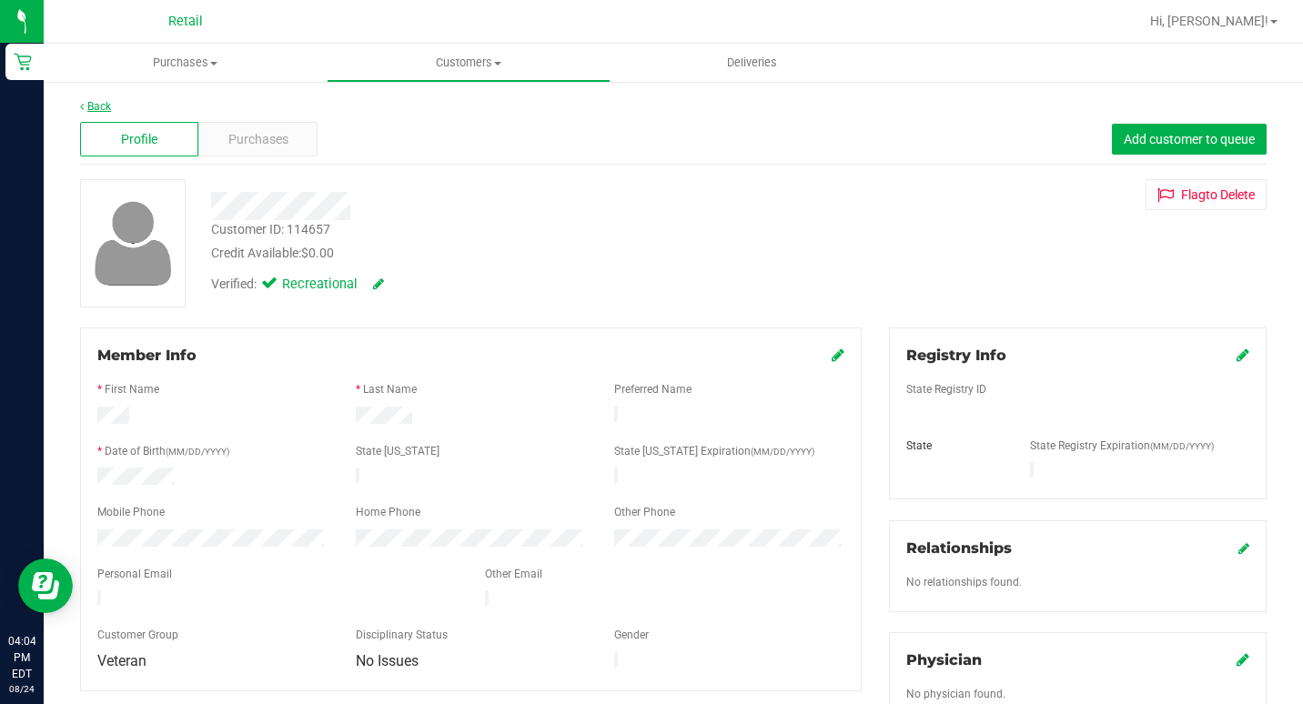
click at [97, 110] on link "Back" at bounding box center [95, 106] width 31 height 13
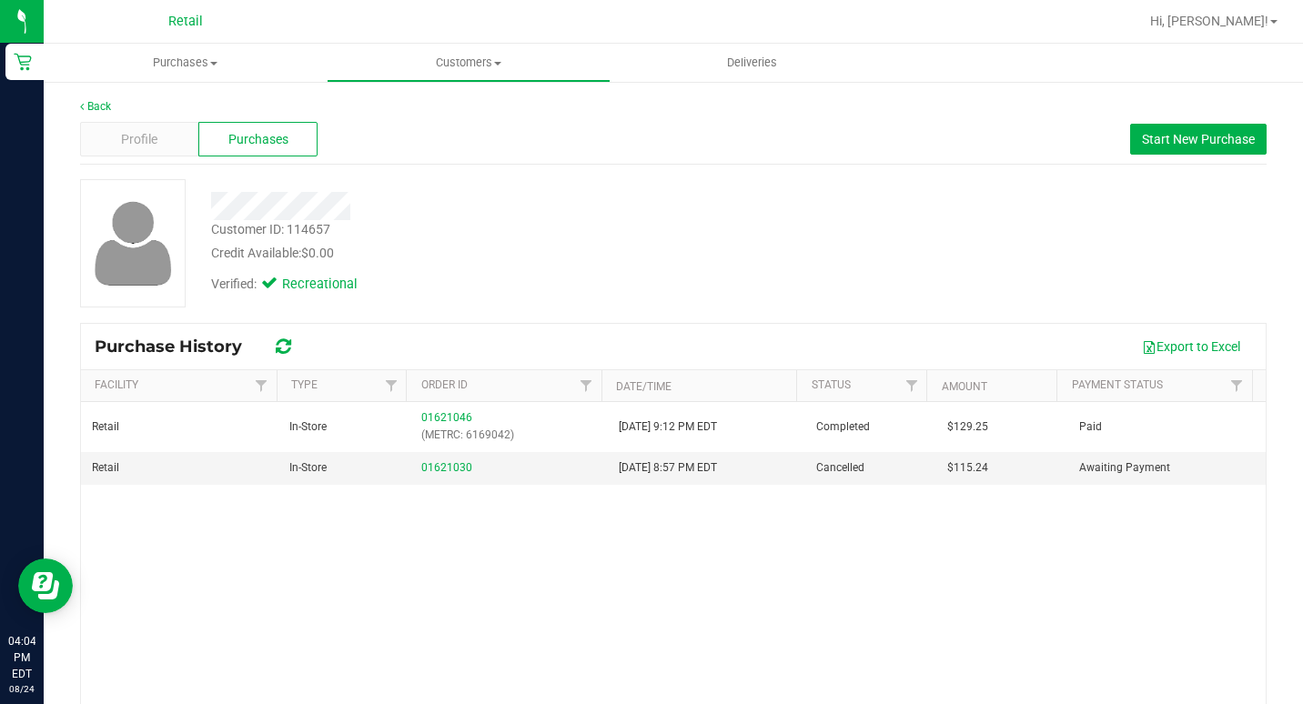
click at [87, 96] on div "Back Profile Purchases Start New Purchase Customer ID: 114657 Credit Available:…" at bounding box center [673, 454] width 1259 height 749
click at [93, 104] on link "Back" at bounding box center [95, 106] width 31 height 13
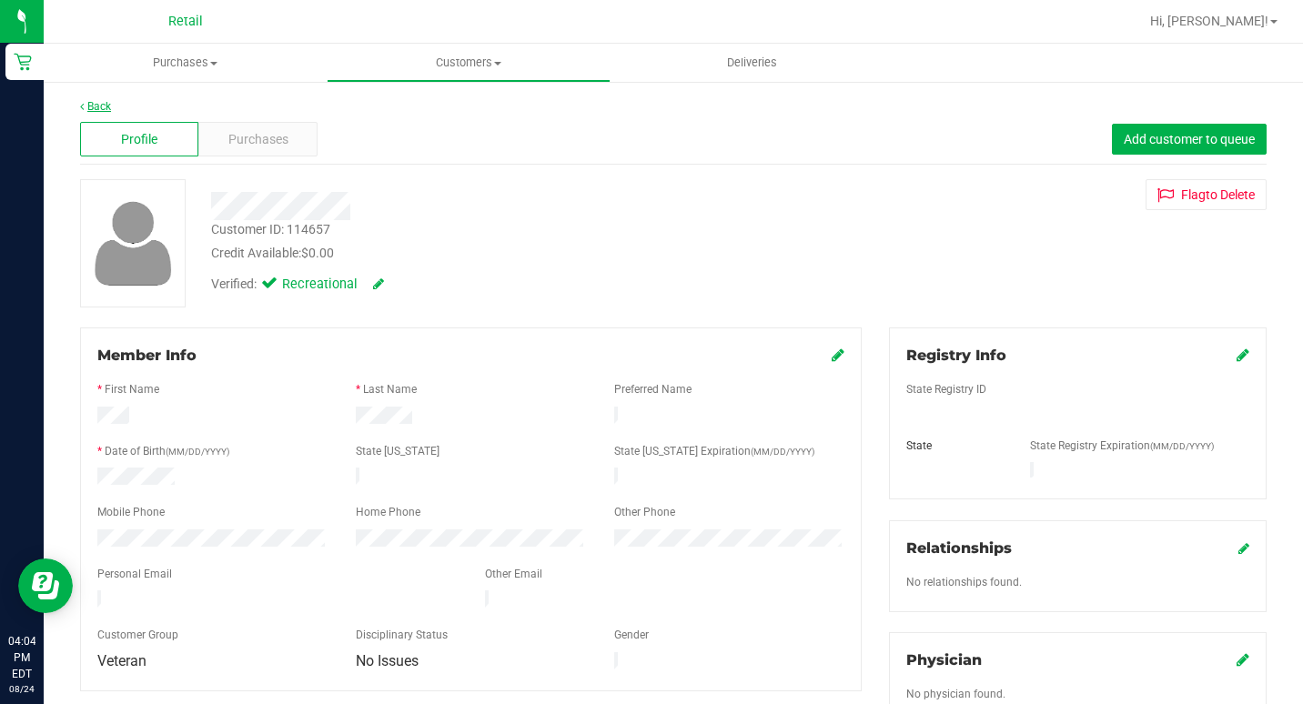
click at [90, 102] on link "Back" at bounding box center [95, 106] width 31 height 13
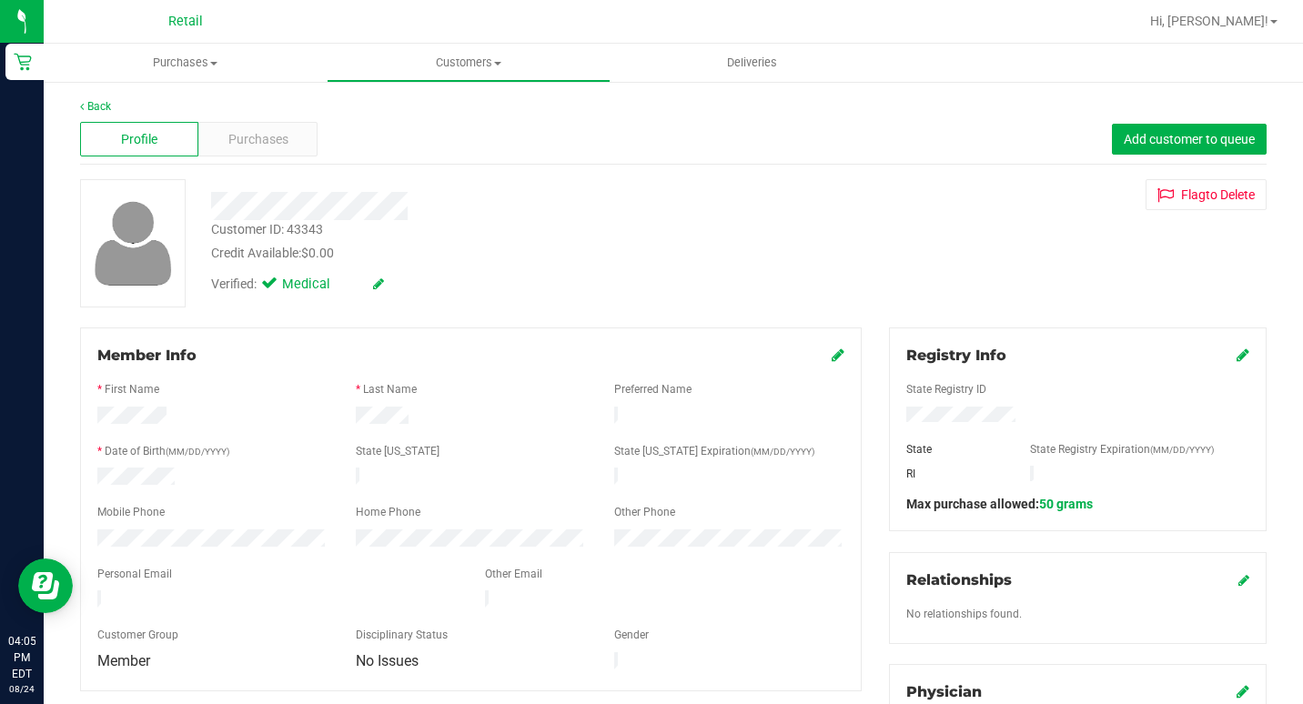
click at [268, 121] on div "Profile Purchases Add customer to queue" at bounding box center [673, 140] width 1187 height 50
click at [268, 145] on span "Purchases" at bounding box center [258, 139] width 60 height 19
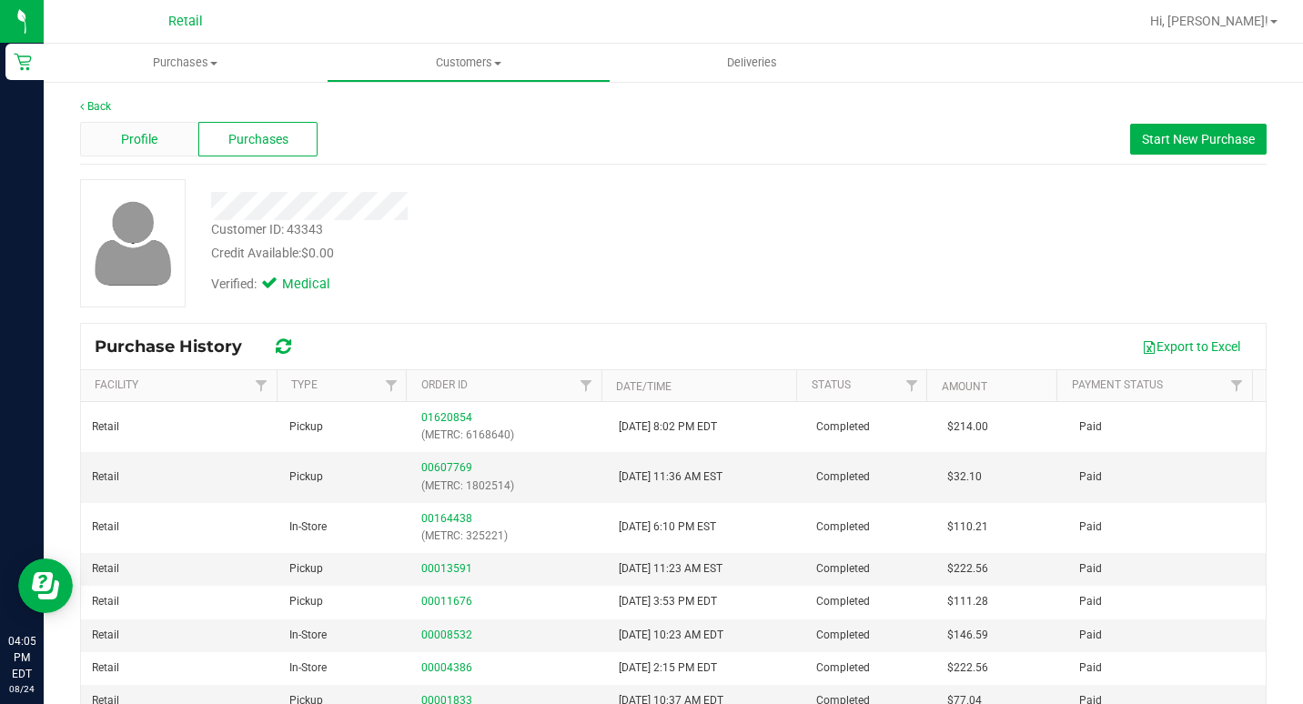
click at [167, 138] on div "Profile" at bounding box center [139, 139] width 118 height 35
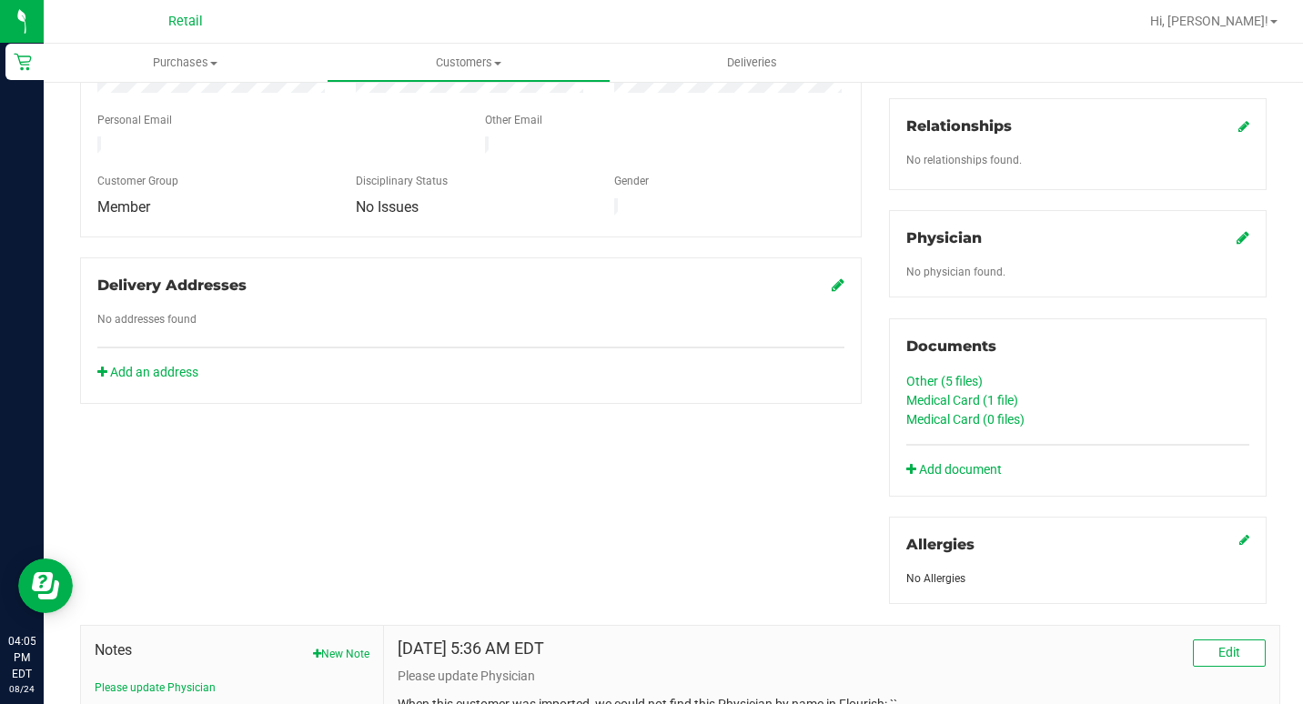
scroll to position [455, 0]
click at [754, 74] on uib-tab-heading "Deliveries" at bounding box center [752, 63] width 281 height 36
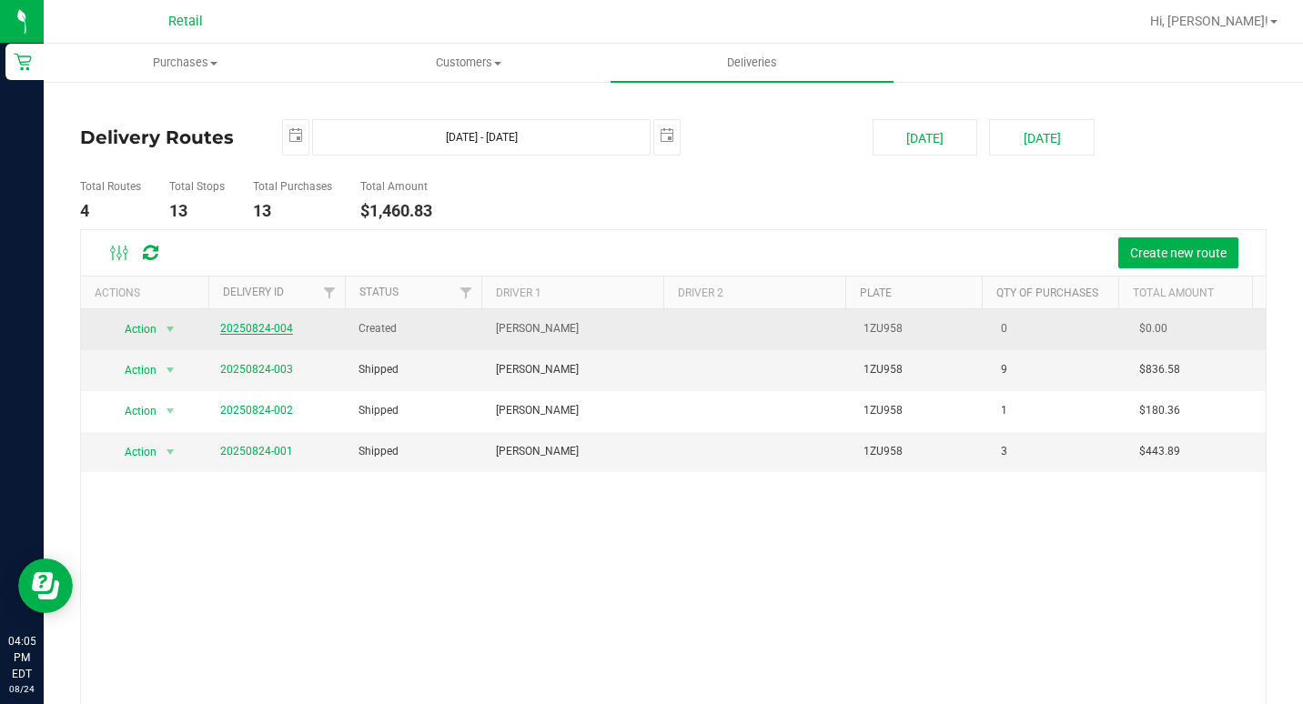
click at [271, 324] on link "20250824-004" at bounding box center [256, 328] width 73 height 13
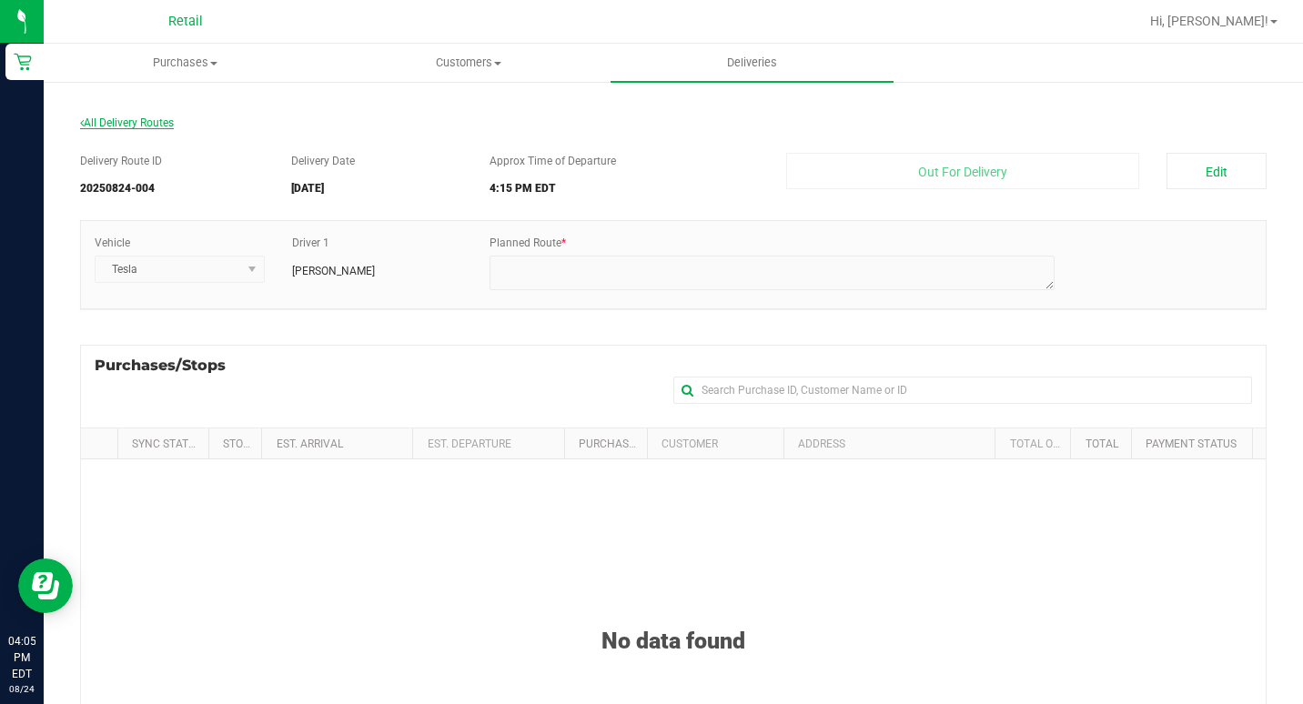
click at [137, 124] on span "All Delivery Routes" at bounding box center [127, 122] width 94 height 13
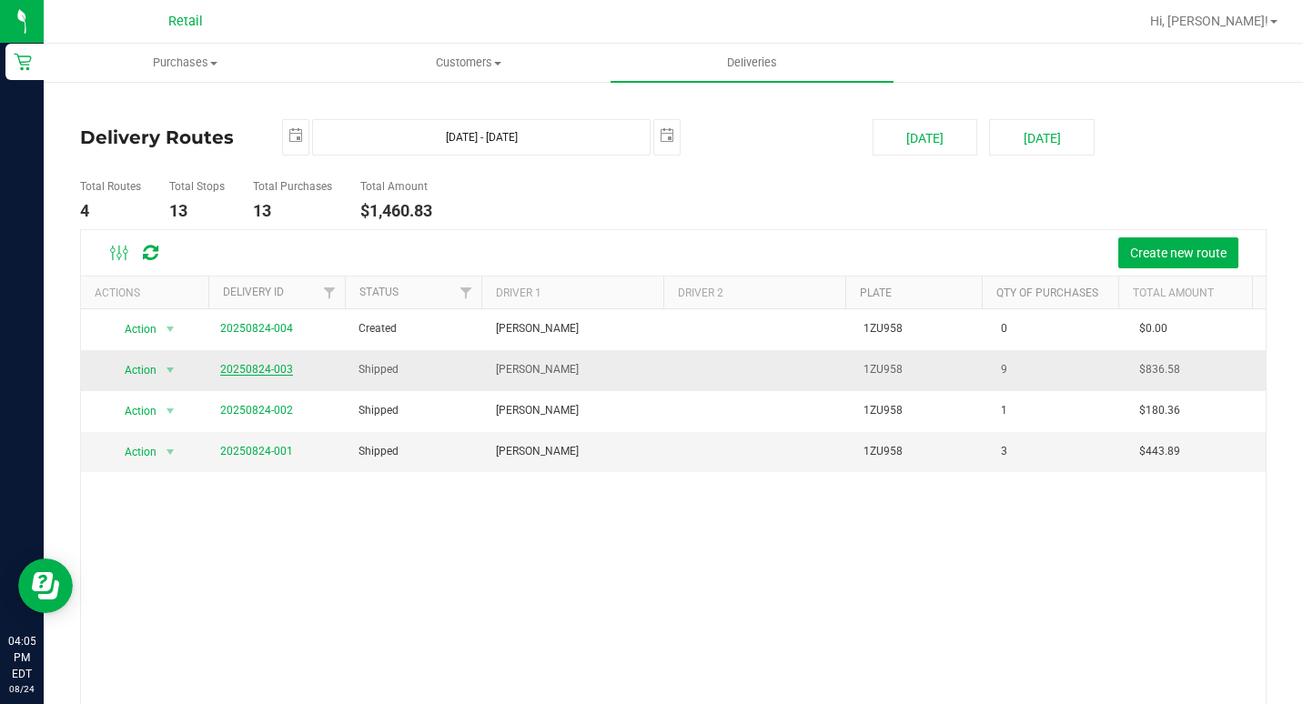
click at [267, 365] on link "20250824-003" at bounding box center [256, 369] width 73 height 13
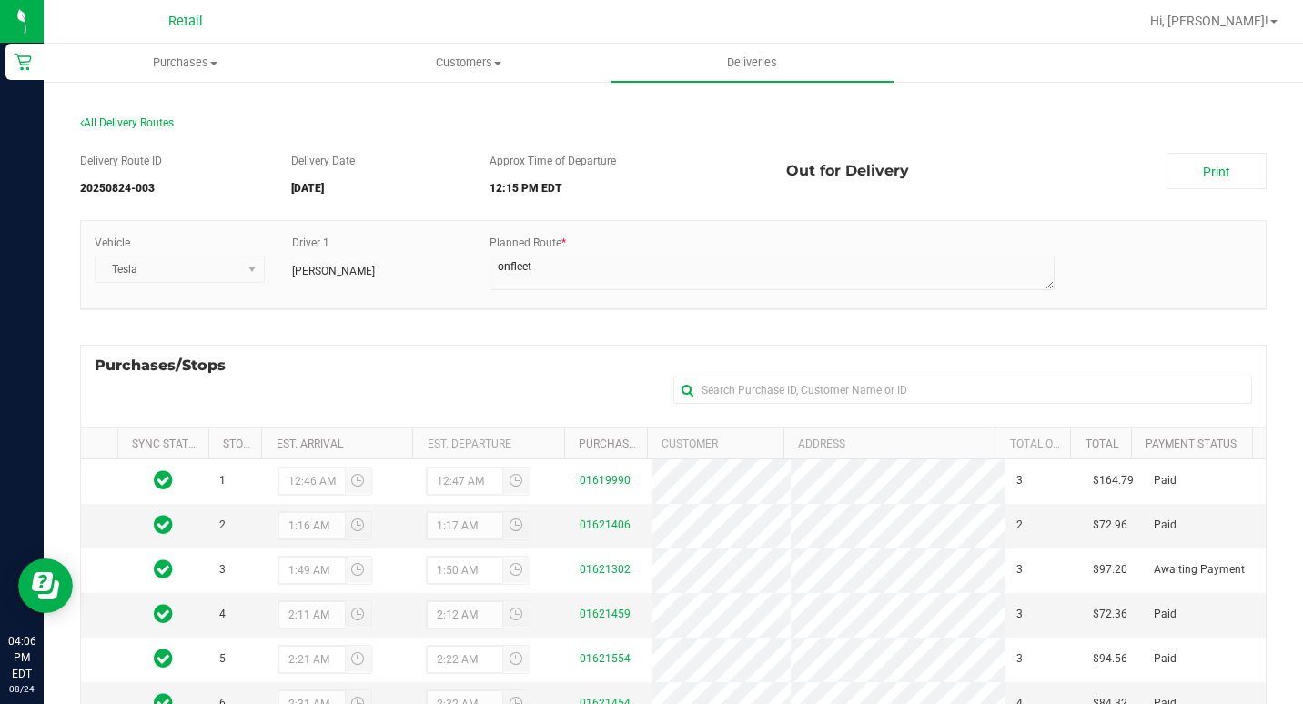
click at [145, 132] on div "All Delivery Routes" at bounding box center [673, 127] width 1187 height 25
click at [155, 119] on span "All Delivery Routes" at bounding box center [127, 122] width 94 height 13
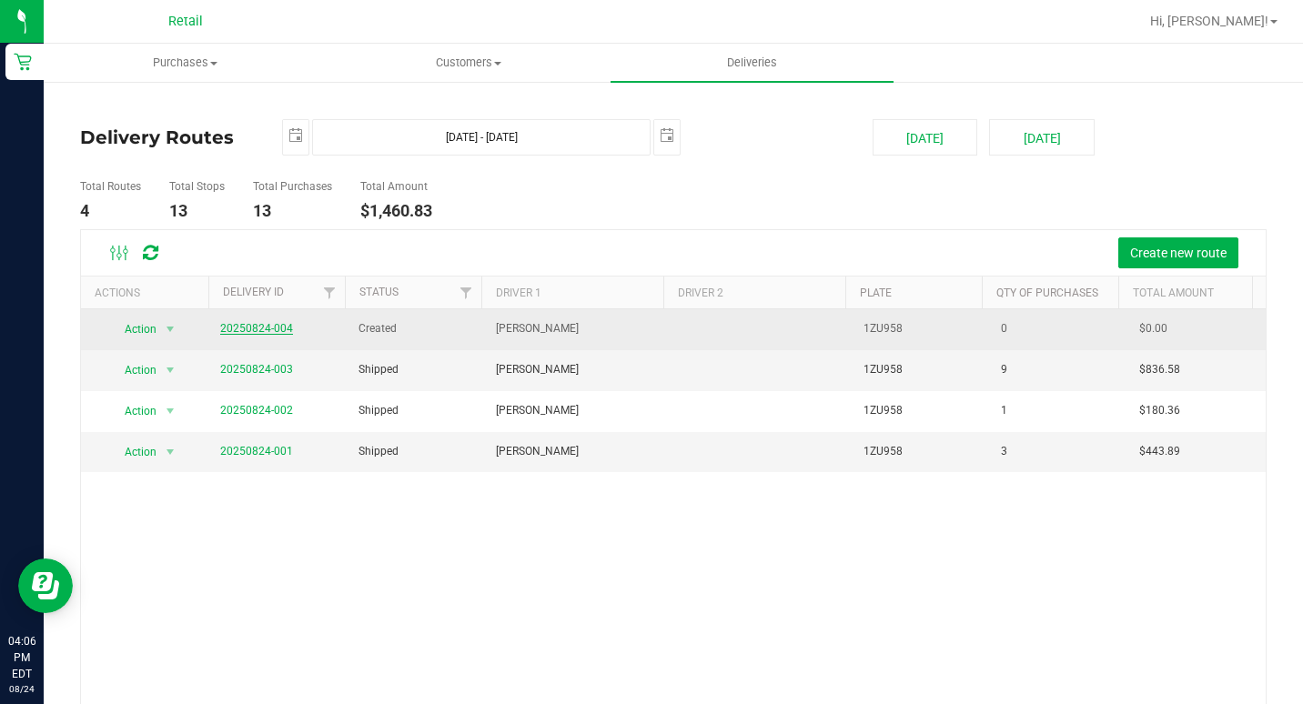
click at [266, 327] on link "20250824-004" at bounding box center [256, 328] width 73 height 13
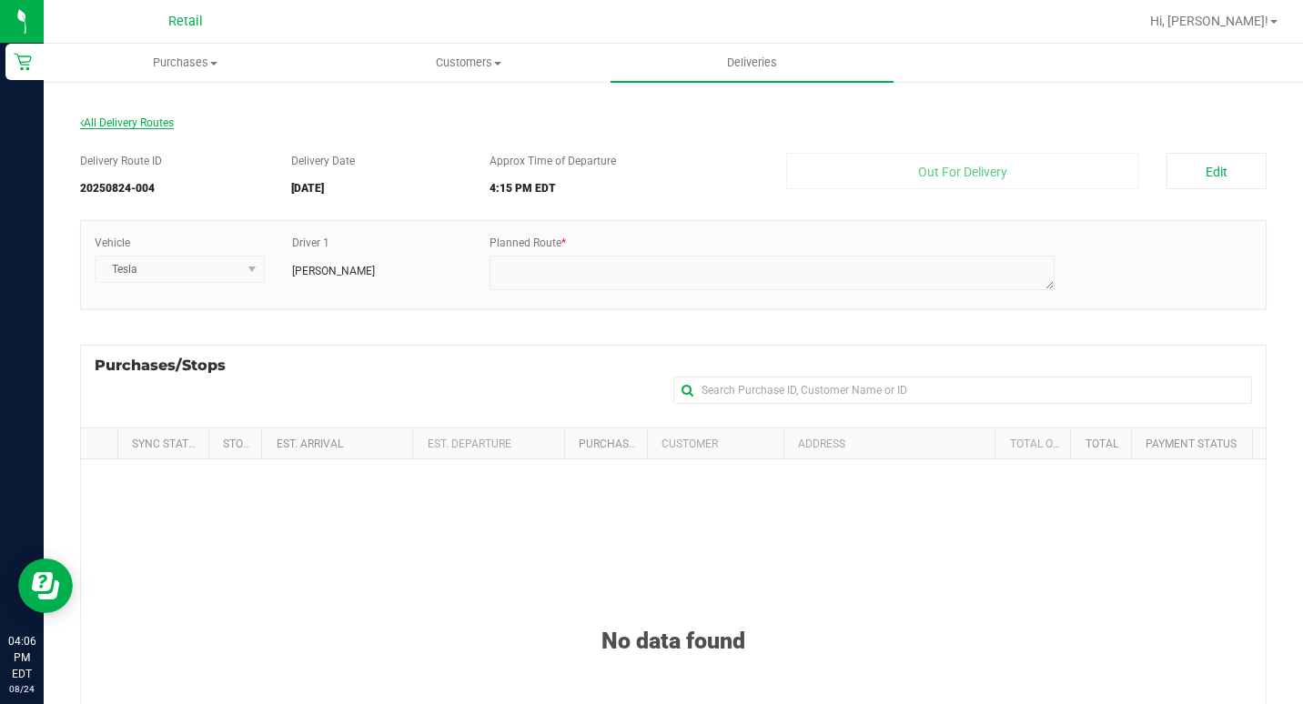
click at [148, 125] on span "All Delivery Routes" at bounding box center [127, 122] width 94 height 13
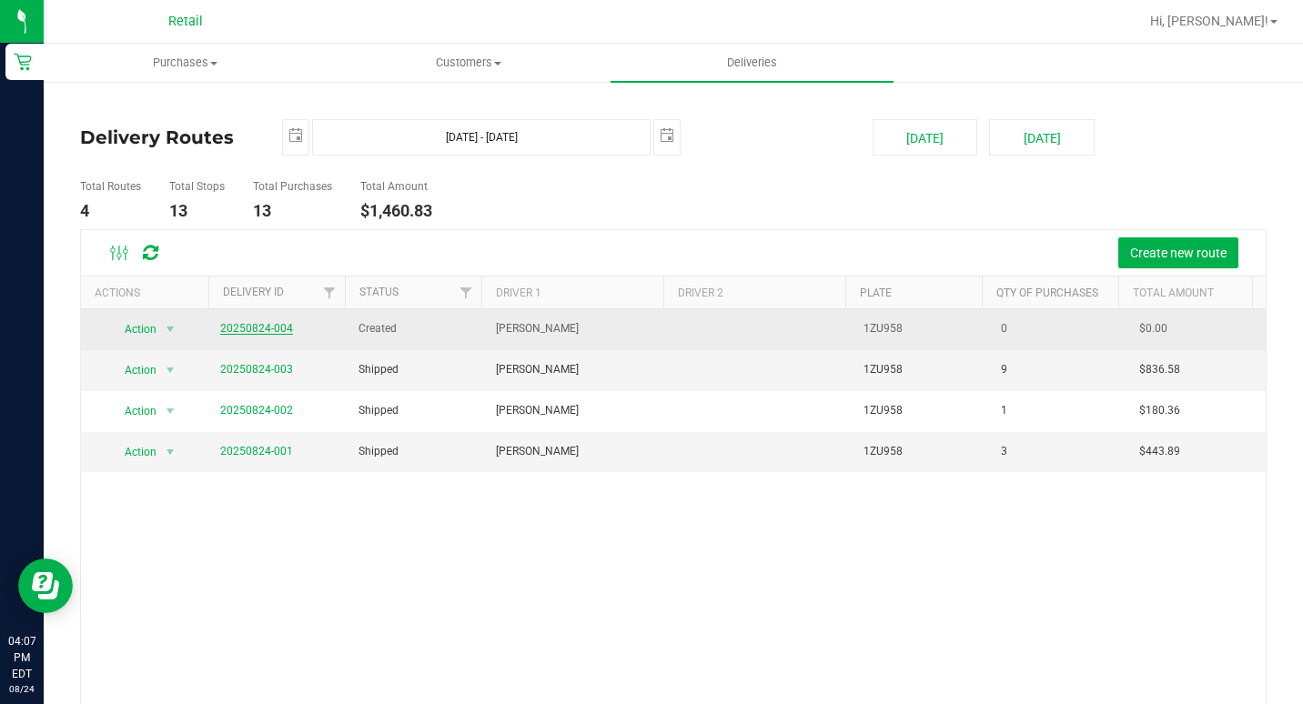
click at [286, 329] on link "20250824-004" at bounding box center [256, 328] width 73 height 13
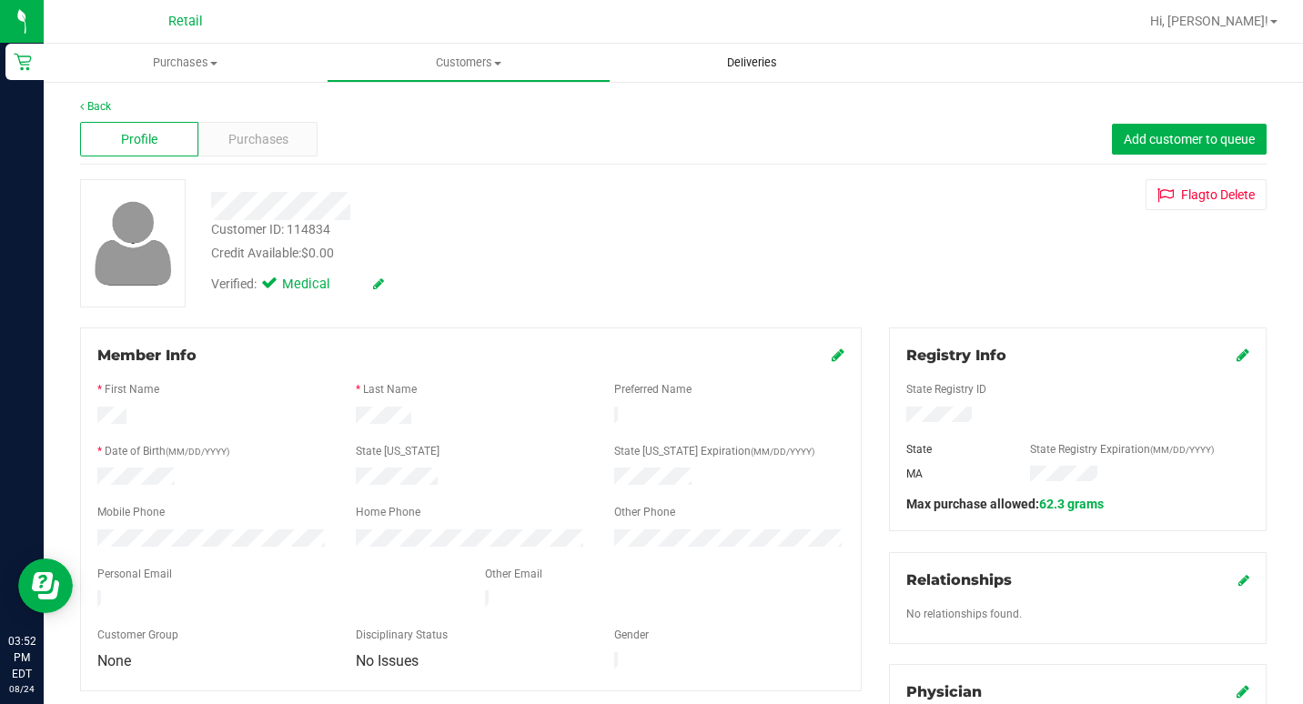
click at [663, 58] on uib-tab-heading "Deliveries" at bounding box center [752, 63] width 281 height 36
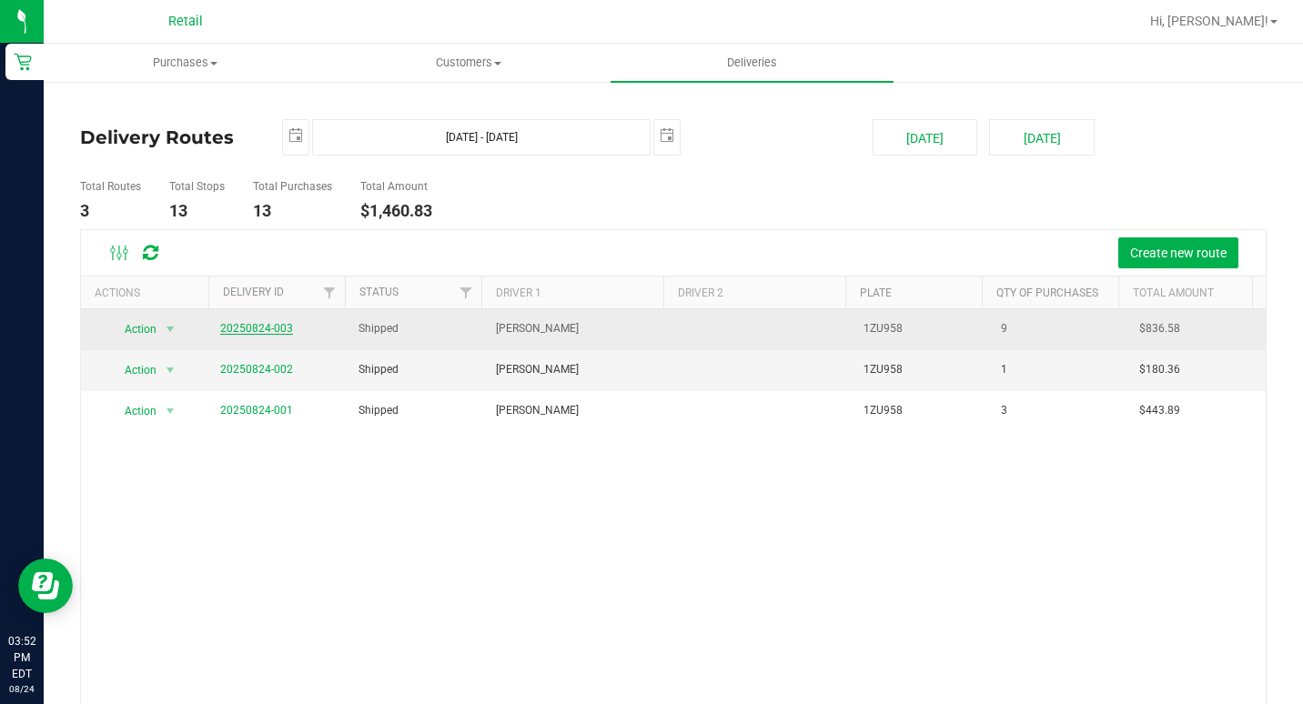
click at [277, 332] on link "20250824-003" at bounding box center [256, 328] width 73 height 13
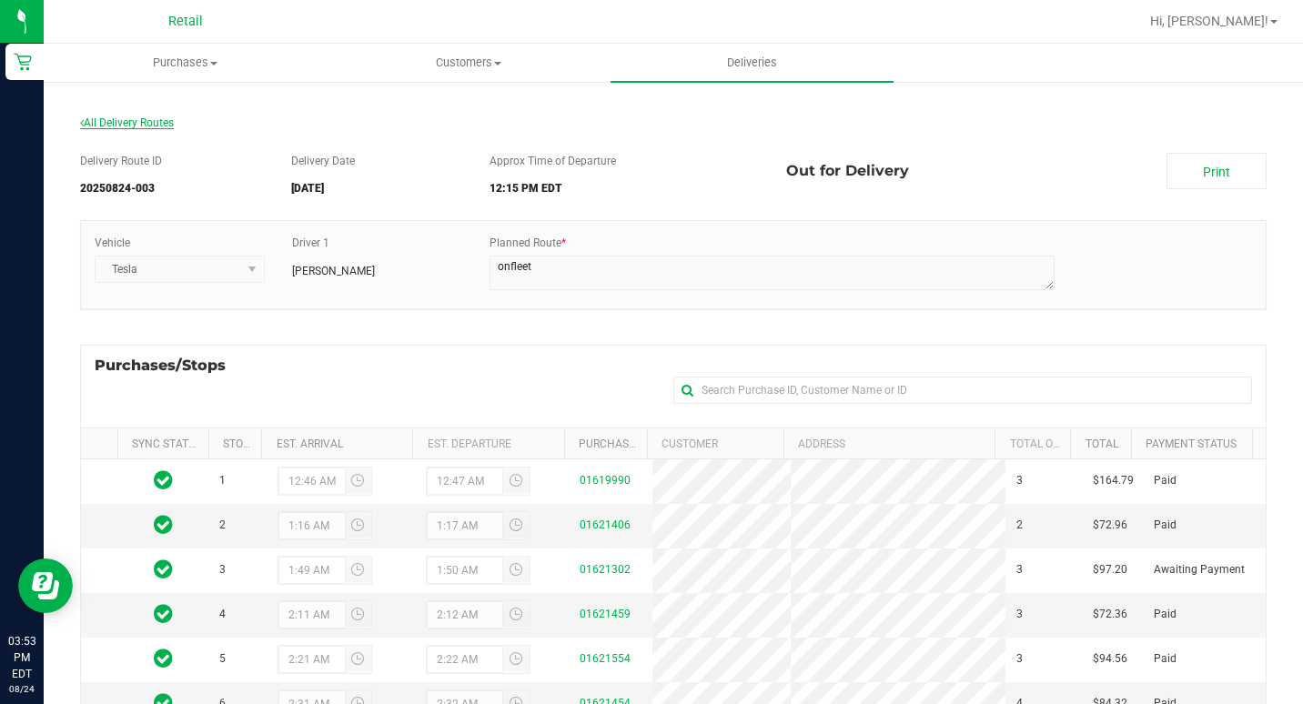
click at [128, 120] on span "All Delivery Routes" at bounding box center [127, 122] width 94 height 13
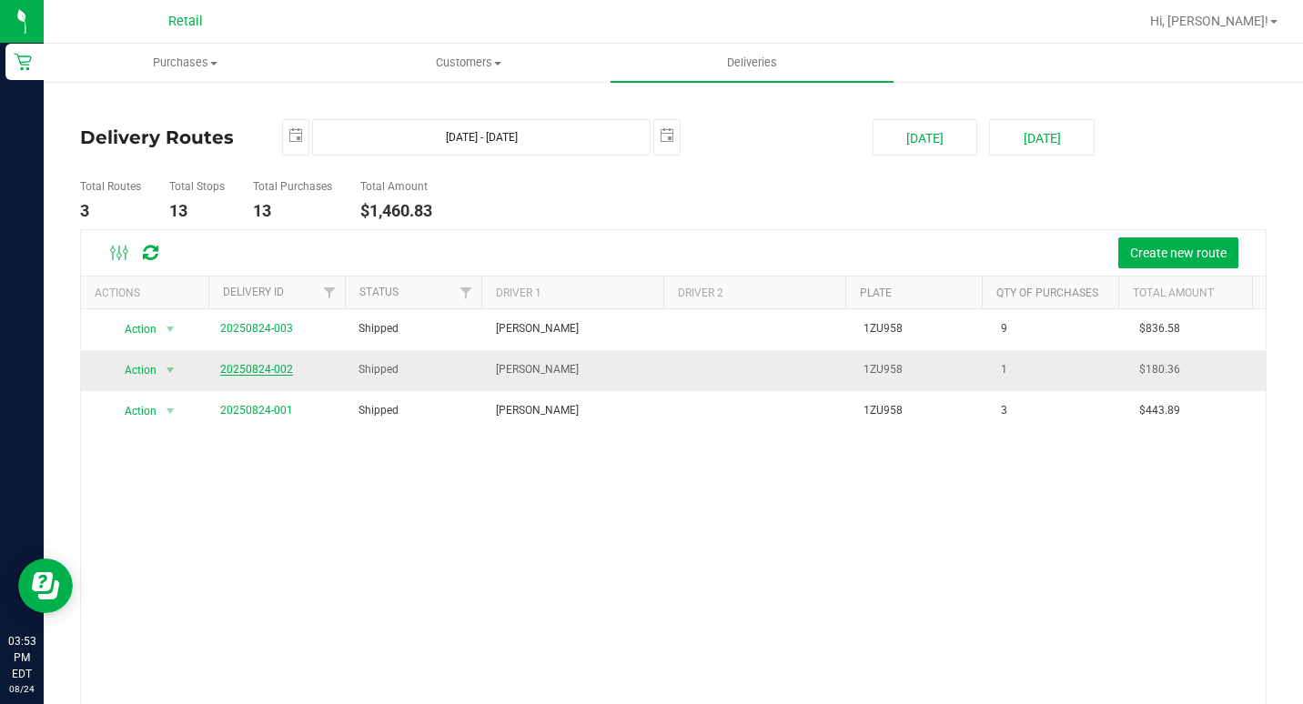
click at [258, 367] on link "20250824-002" at bounding box center [256, 369] width 73 height 13
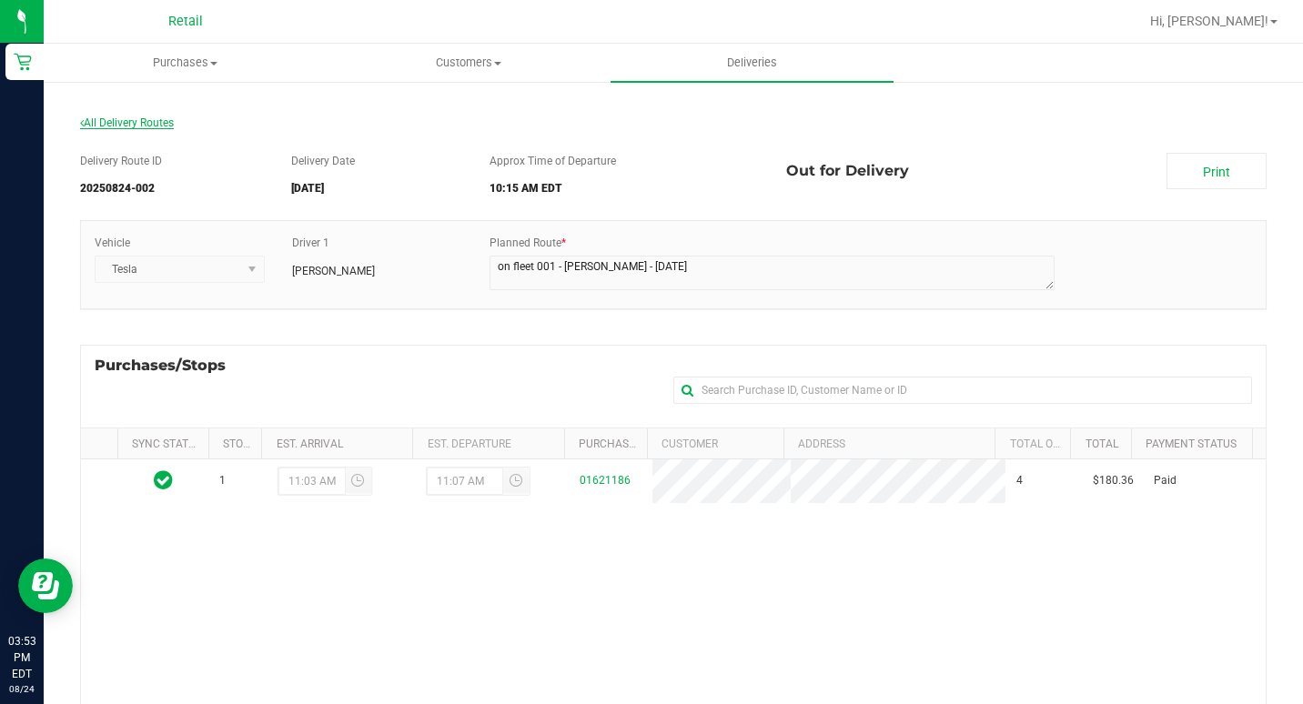
click at [134, 124] on span "All Delivery Routes" at bounding box center [127, 122] width 94 height 13
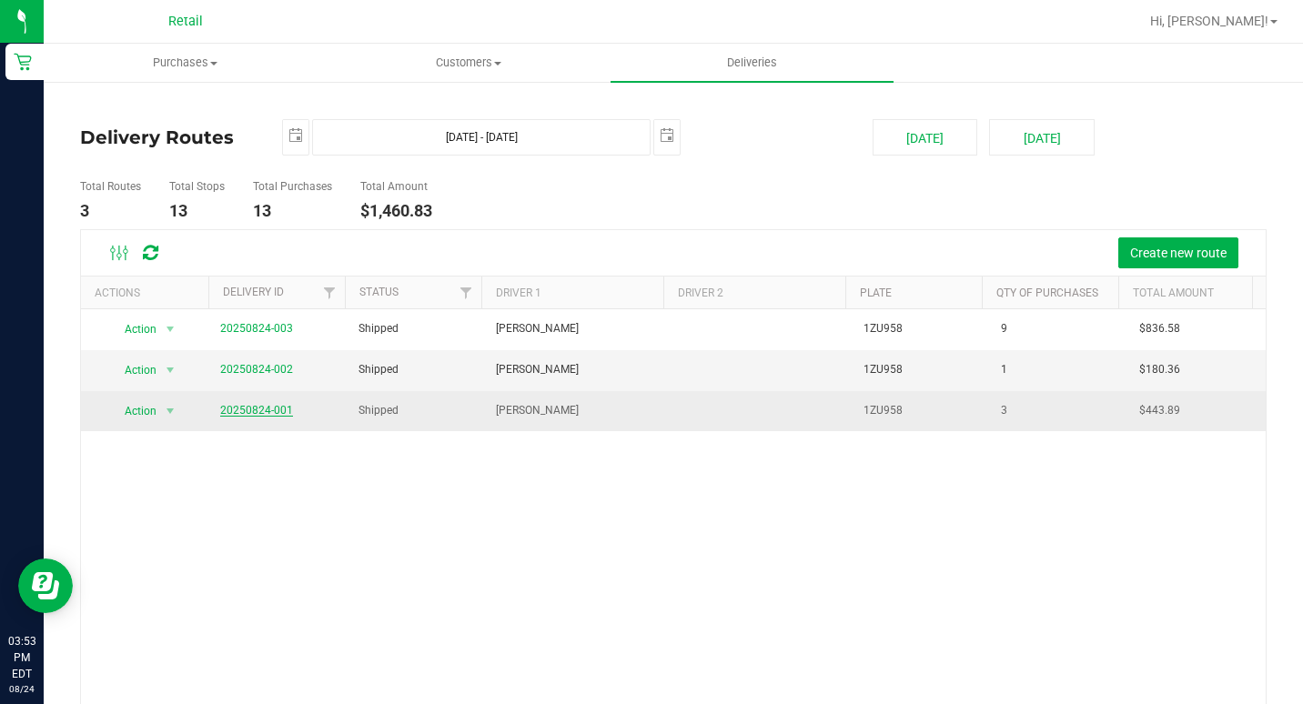
click at [248, 409] on link "20250824-001" at bounding box center [256, 410] width 73 height 13
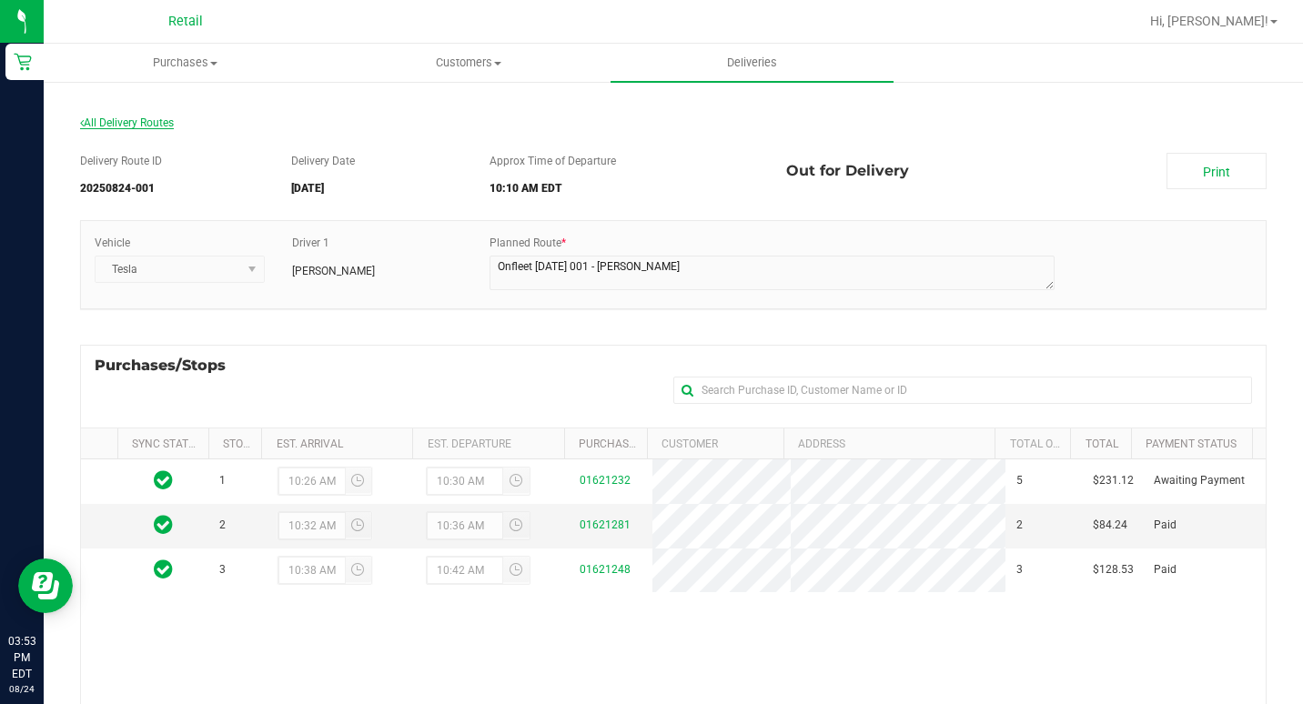
click at [149, 126] on span "All Delivery Routes" at bounding box center [127, 122] width 94 height 13
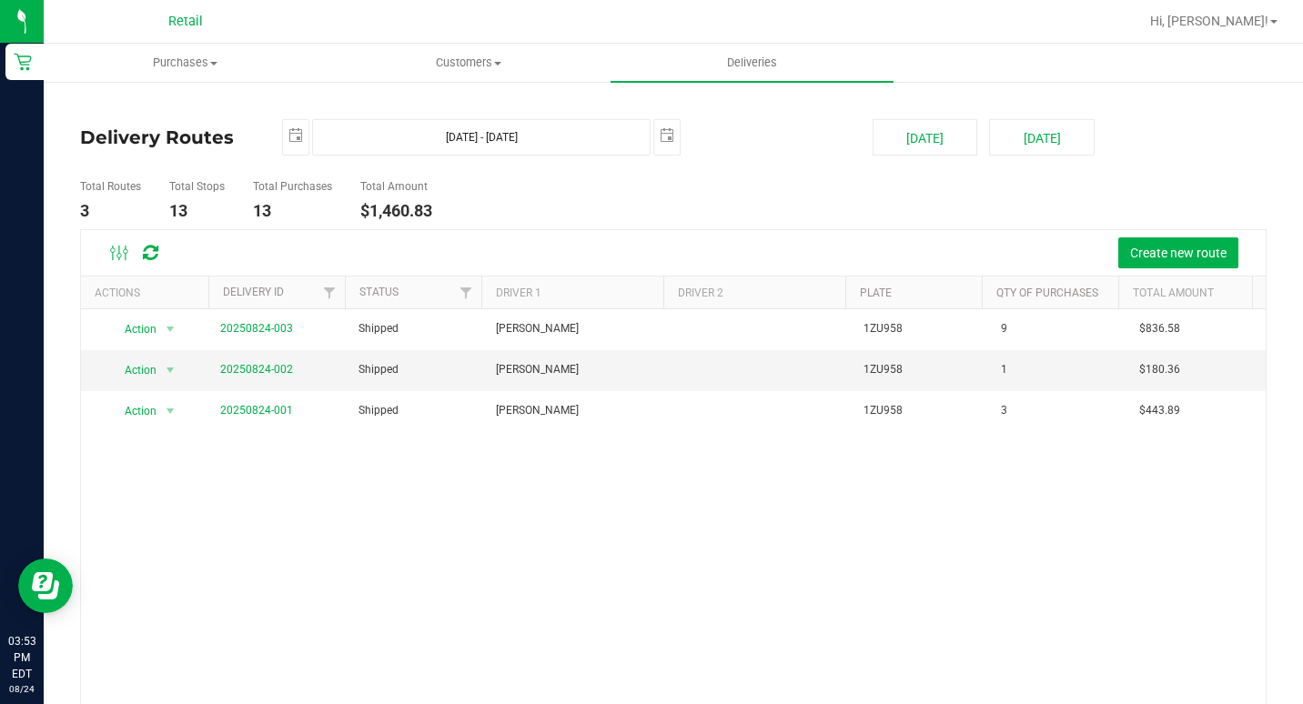
click at [708, 88] on div "Delivery Routes [DATE] [DATE] - [DATE] [DATE] [DATE] [DATE] Total Routes 3 Tota…" at bounding box center [673, 447] width 1259 height 735
click at [448, 52] on uib-tab-heading "Customers All customers Add a new customer All physicians" at bounding box center [468, 63] width 281 height 36
click at [455, 110] on span "All customers" at bounding box center [392, 109] width 131 height 15
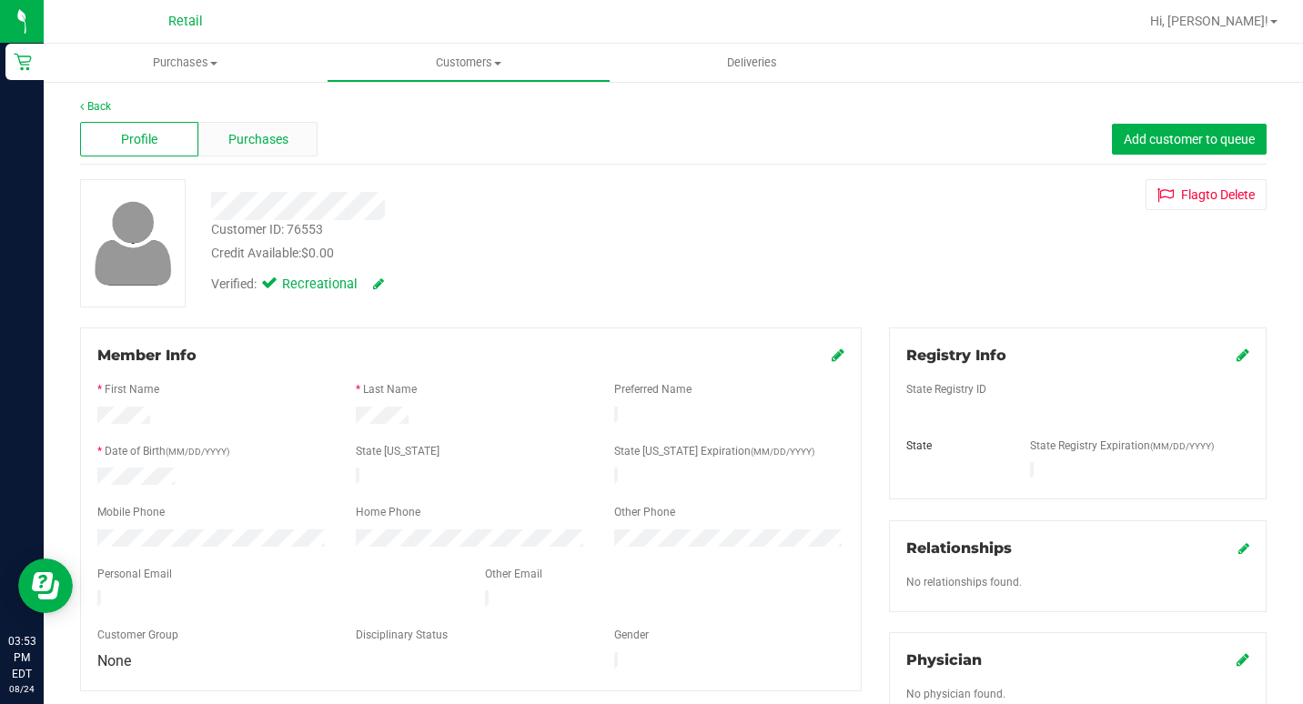
click at [268, 146] on span "Purchases" at bounding box center [258, 139] width 60 height 19
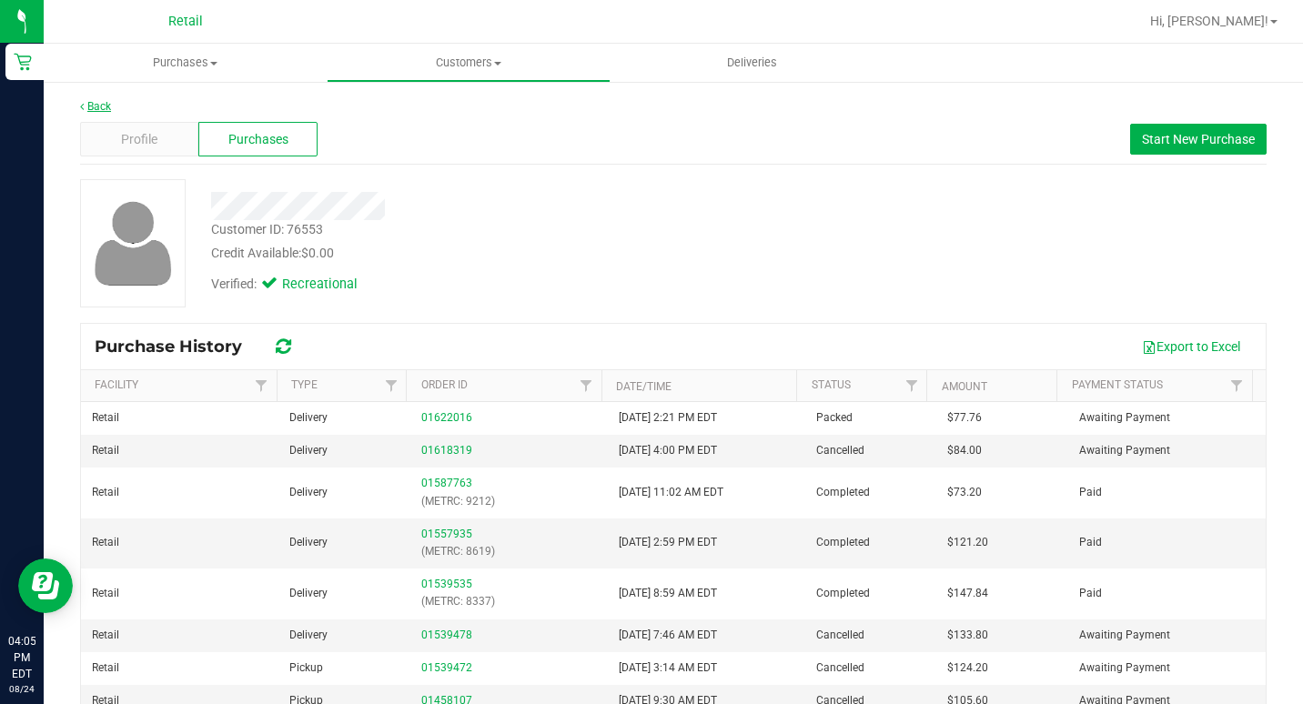
click at [109, 109] on link "Back" at bounding box center [95, 106] width 31 height 13
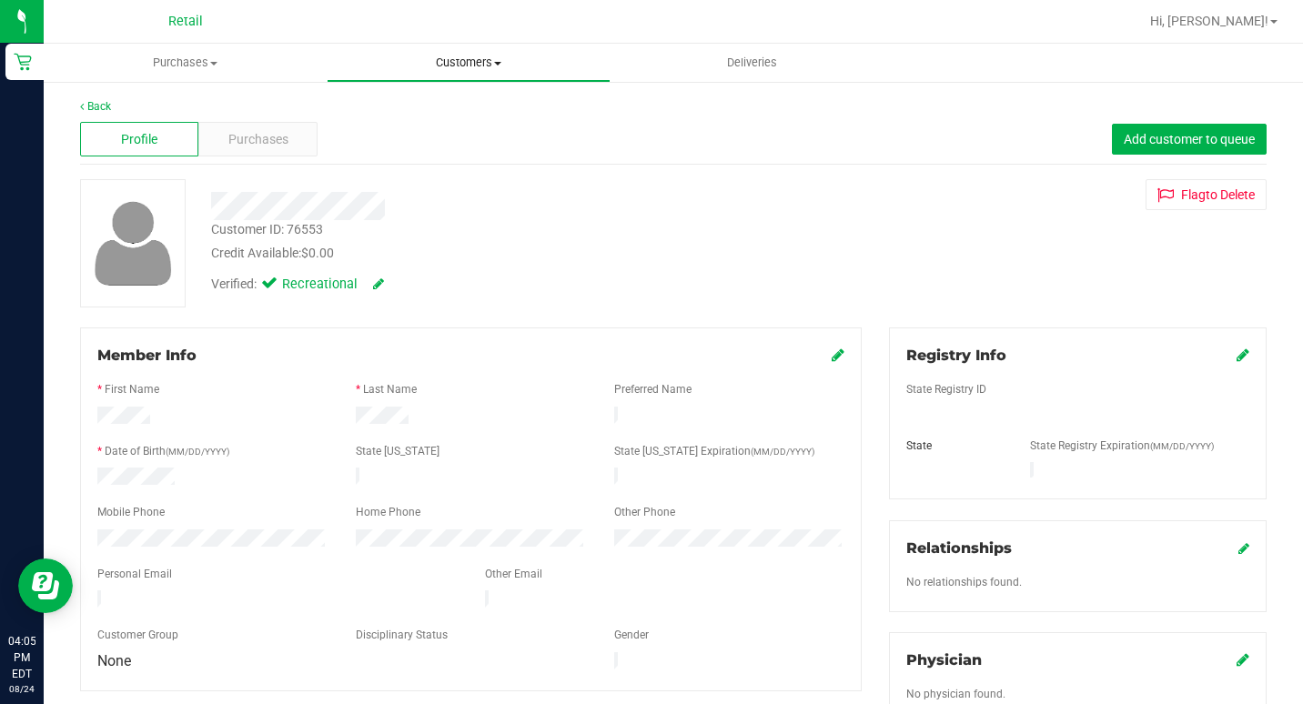
click at [488, 76] on uib-tab-heading "Customers All customers Add a new customer All physicians" at bounding box center [468, 63] width 281 height 36
click at [445, 113] on span "All customers" at bounding box center [392, 109] width 131 height 15
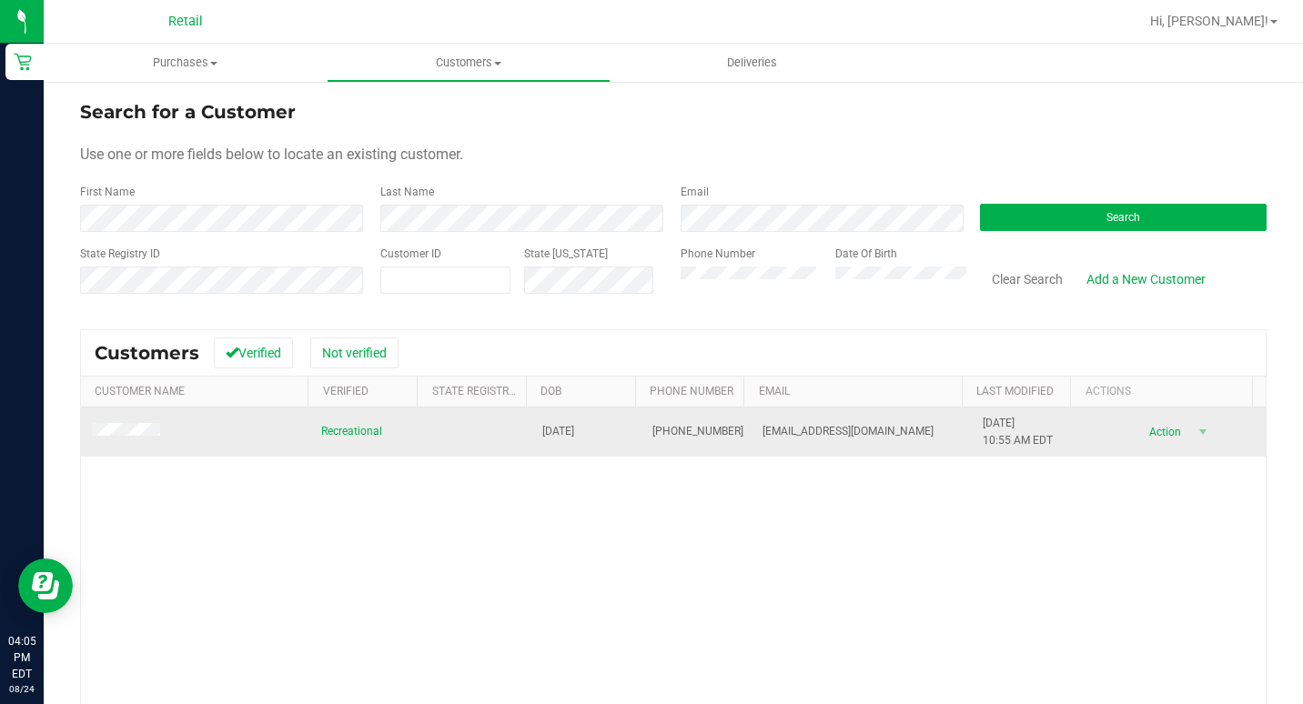
click at [131, 424] on span at bounding box center [129, 432] width 74 height 18
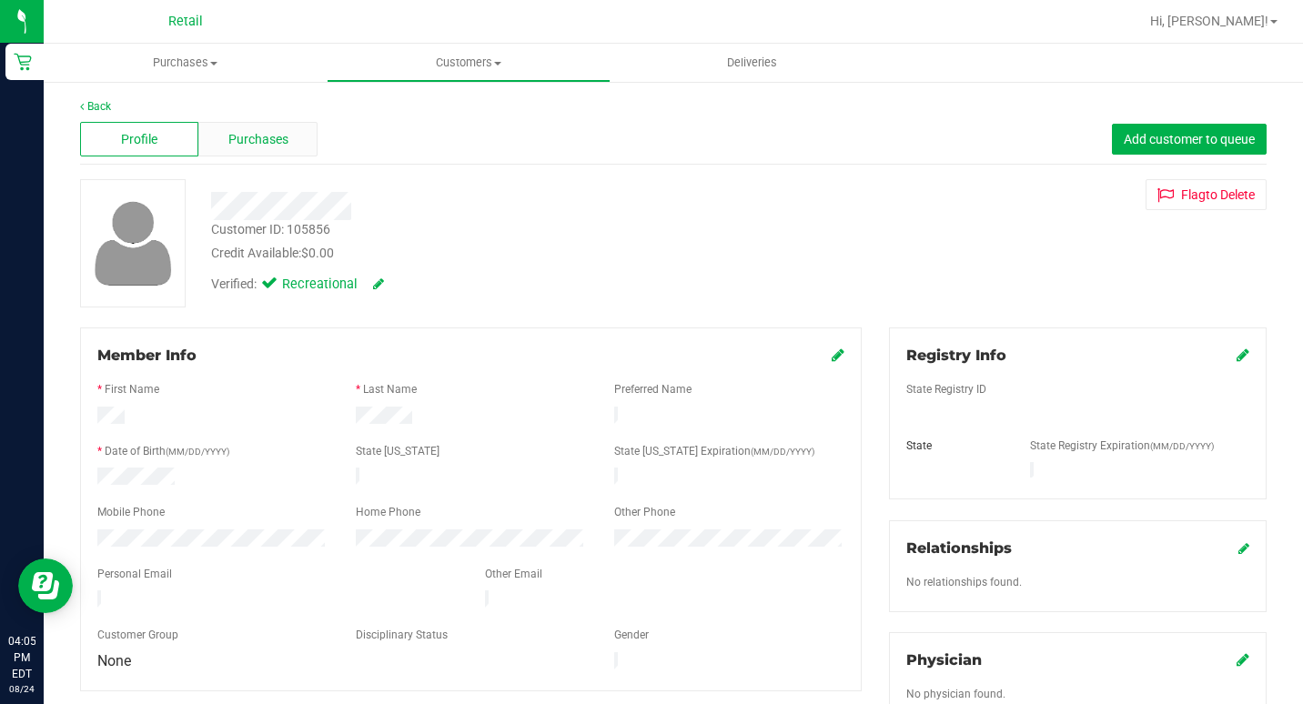
click at [241, 142] on span "Purchases" at bounding box center [258, 139] width 60 height 19
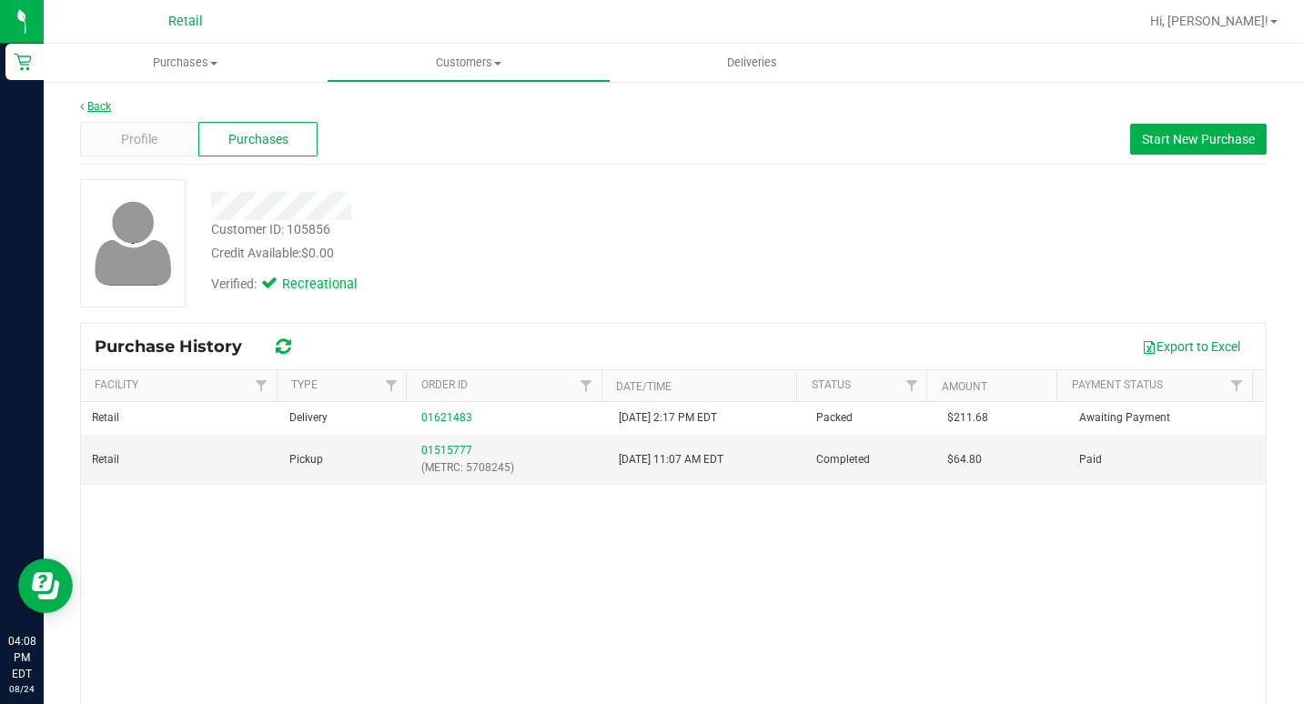
click at [109, 103] on link "Back" at bounding box center [95, 106] width 31 height 13
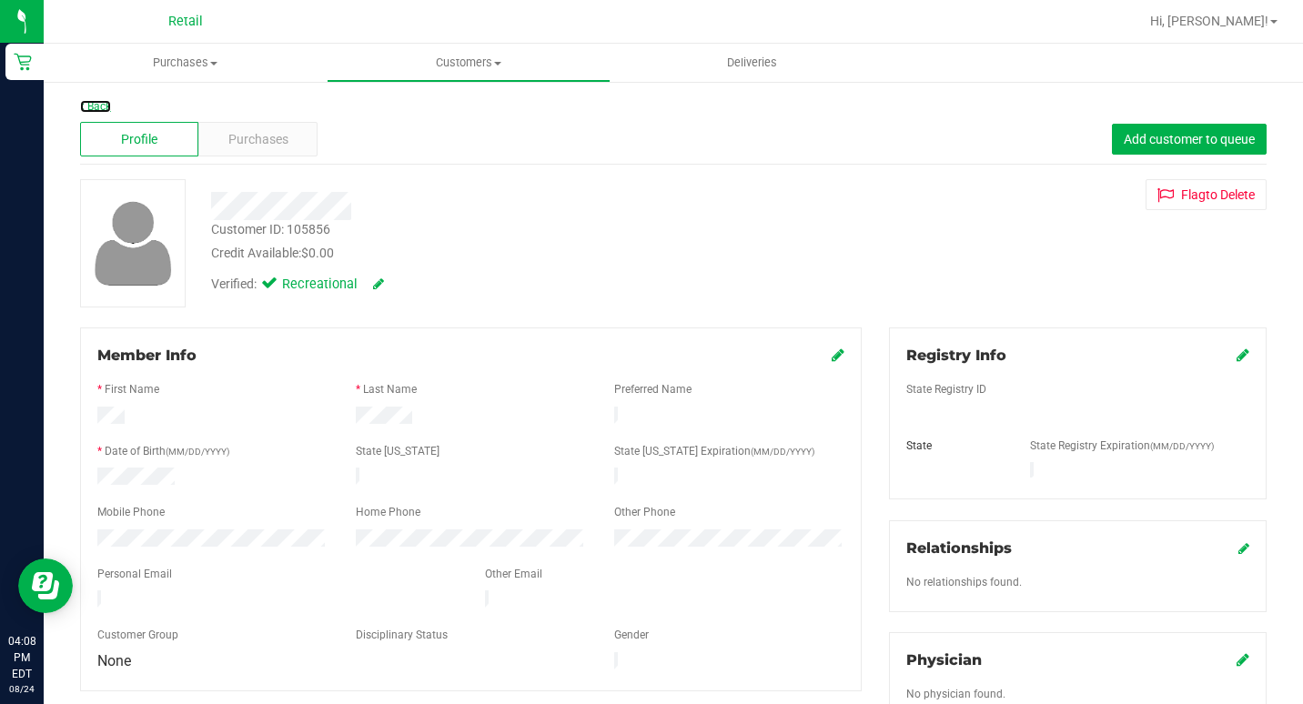
click at [109, 103] on link "Back" at bounding box center [95, 106] width 31 height 13
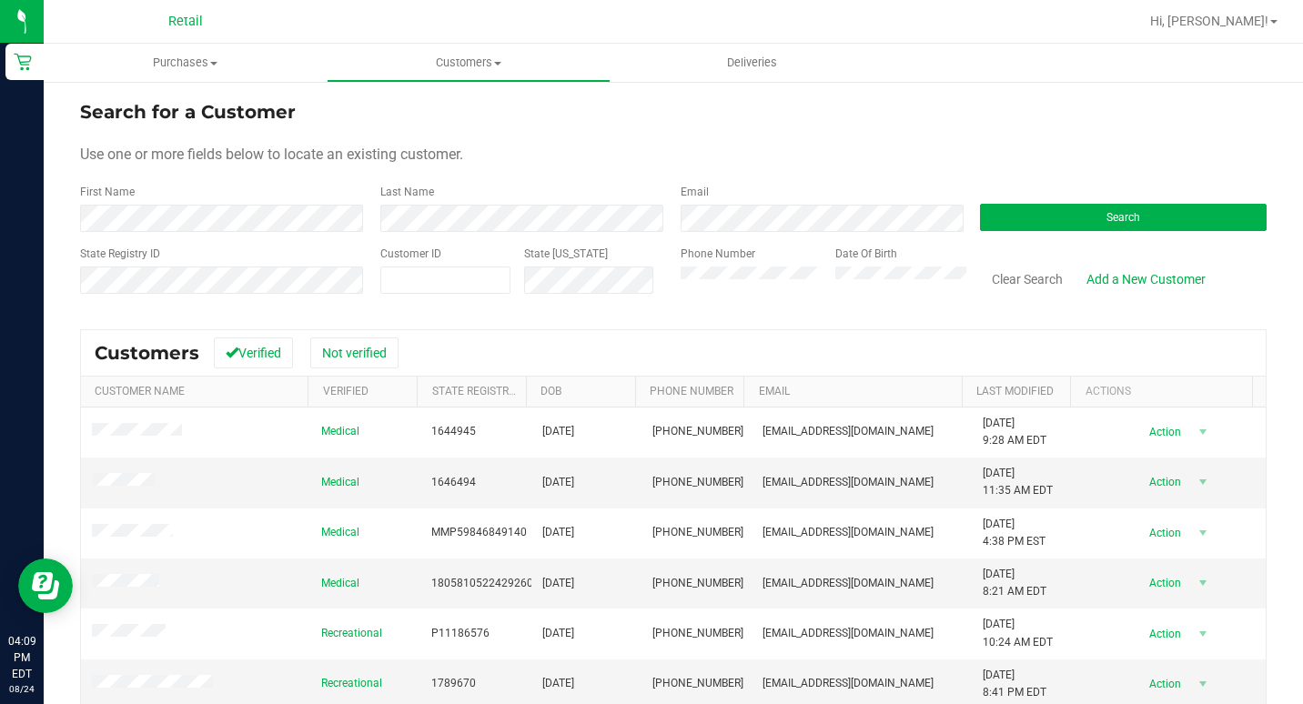
drag, startPoint x: 197, startPoint y: 192, endPoint x: 199, endPoint y: 201, distance: 9.3
click at [197, 192] on div "First Name" at bounding box center [223, 208] width 287 height 48
click at [199, 203] on div "First Name" at bounding box center [223, 208] width 287 height 48
click at [199, 206] on div "First Name" at bounding box center [223, 208] width 287 height 48
click at [1215, 234] on form "Search for a Customer Use one or more fields below to locate an existing custom…" at bounding box center [673, 204] width 1187 height 212
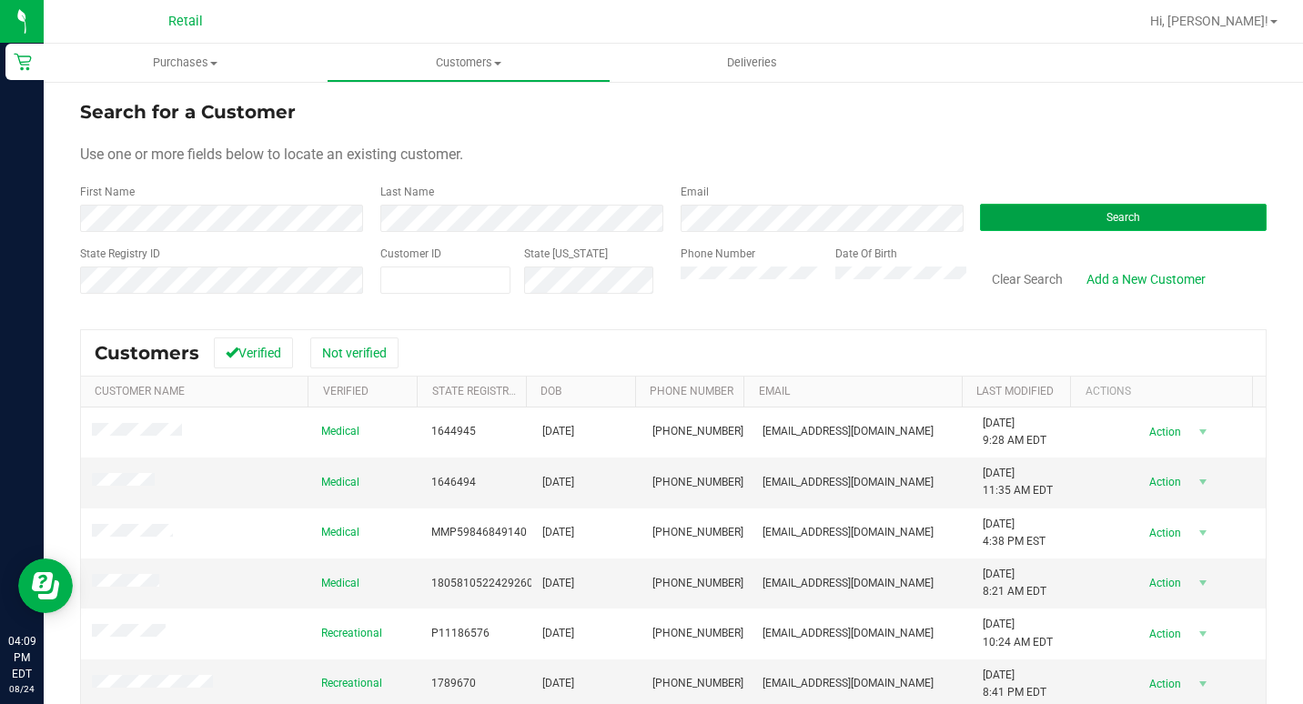
click at [1201, 228] on button "Search" at bounding box center [1123, 217] width 287 height 27
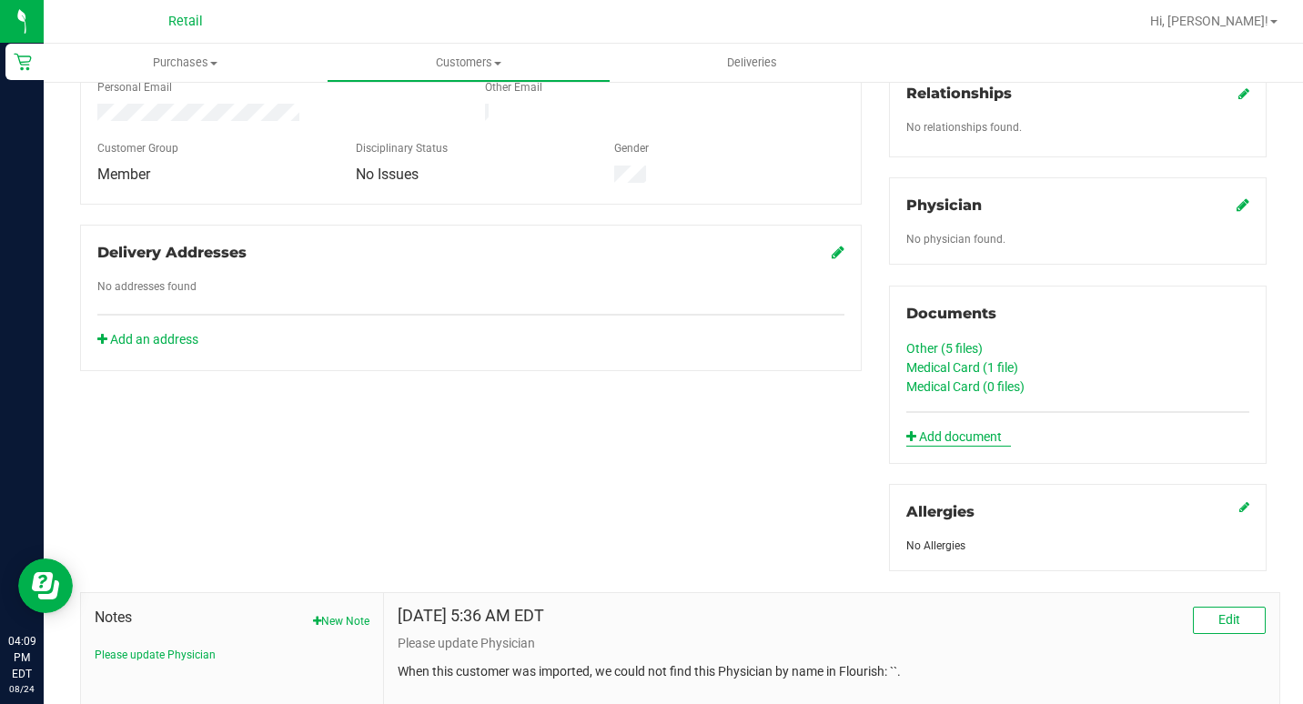
scroll to position [455, 0]
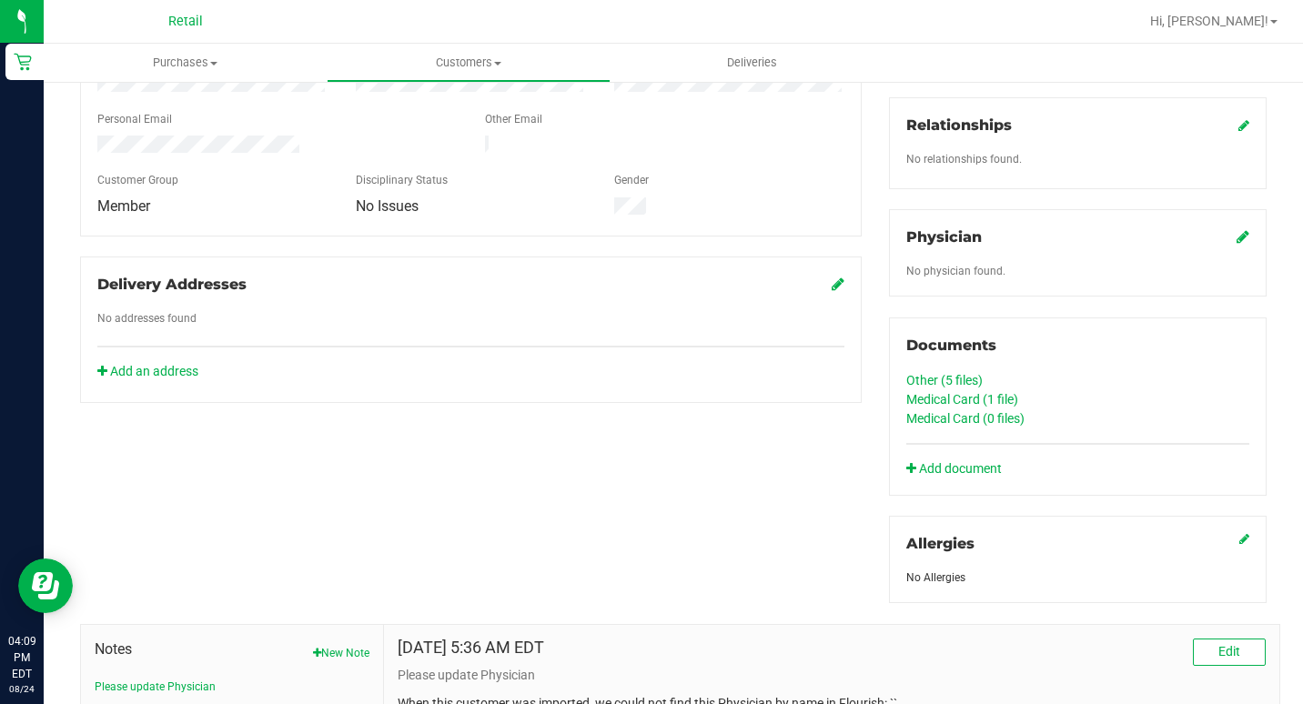
click at [957, 397] on link "Medical Card (1 file)" at bounding box center [962, 399] width 112 height 15
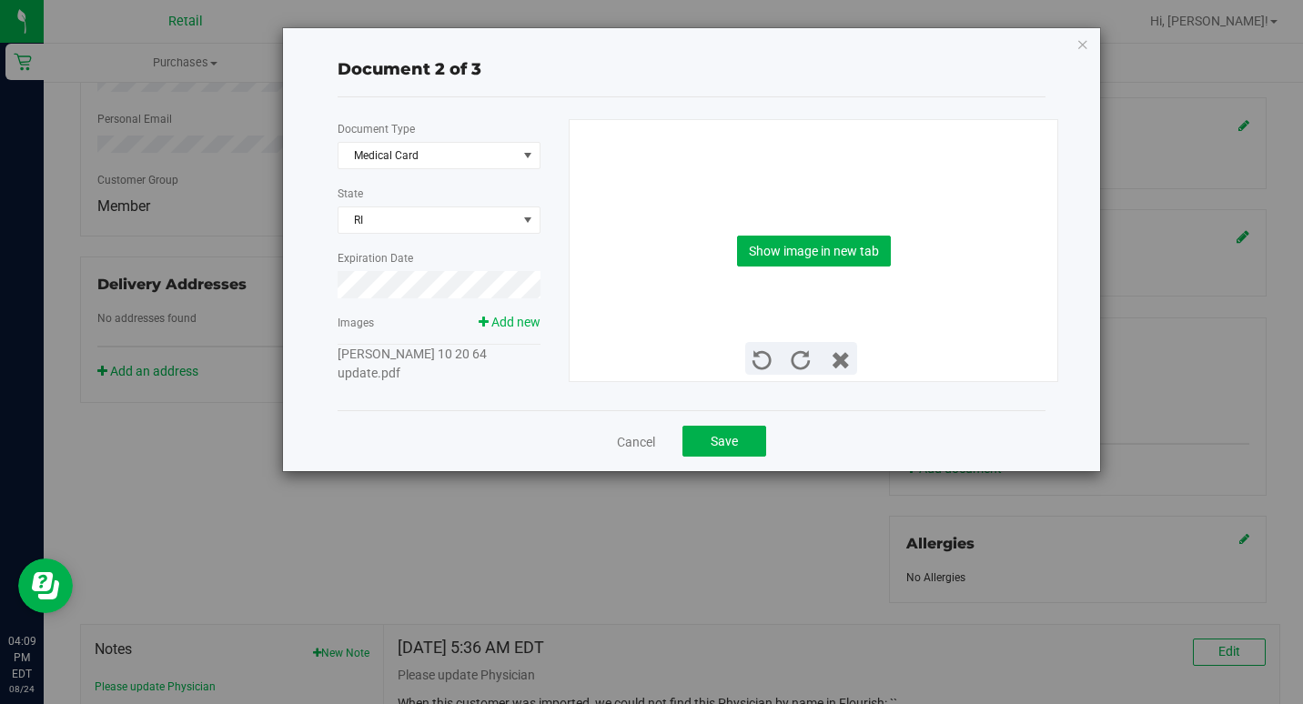
click at [416, 358] on link "[PERSON_NAME] 10 20 64 update.pdf" at bounding box center [412, 364] width 149 height 34
